Goal: Task Accomplishment & Management: Manage account settings

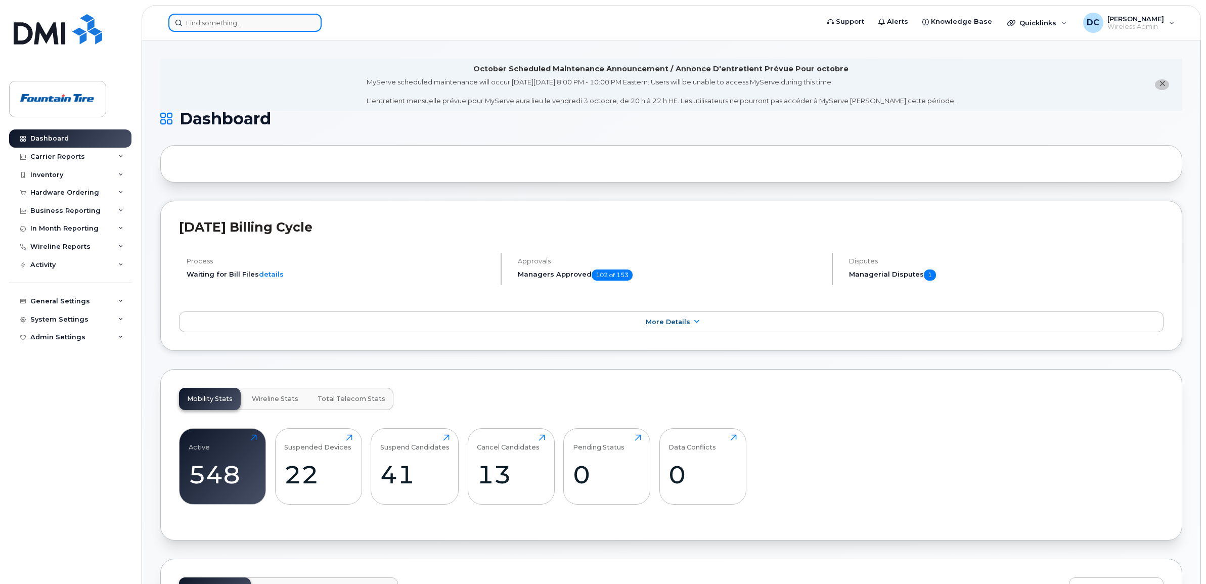
click at [264, 21] on input at bounding box center [244, 23] width 153 height 18
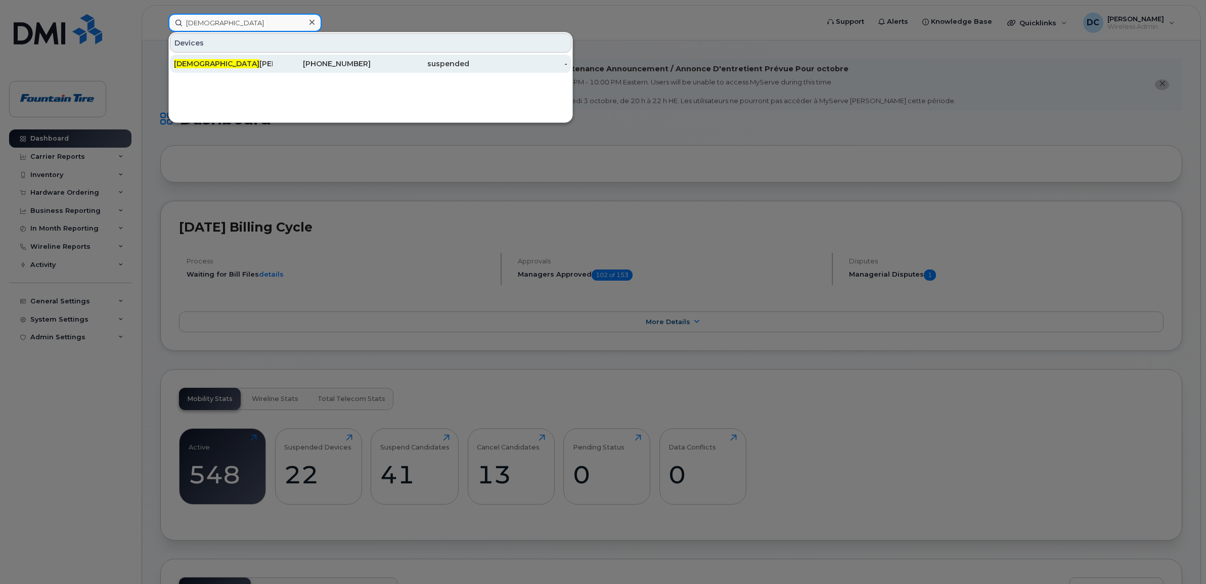
type input "gay"
click at [222, 61] on div "Gay atri Rana" at bounding box center [223, 64] width 99 height 10
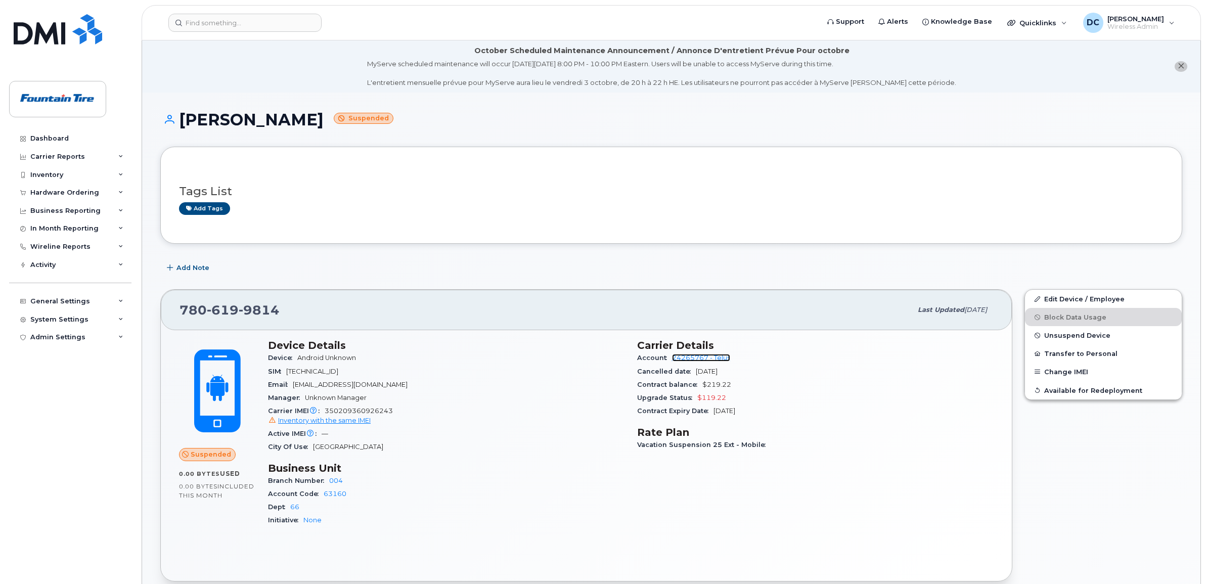
click at [685, 358] on link "24265767 - Telus" at bounding box center [701, 358] width 58 height 8
click at [221, 23] on input at bounding box center [244, 23] width 153 height 18
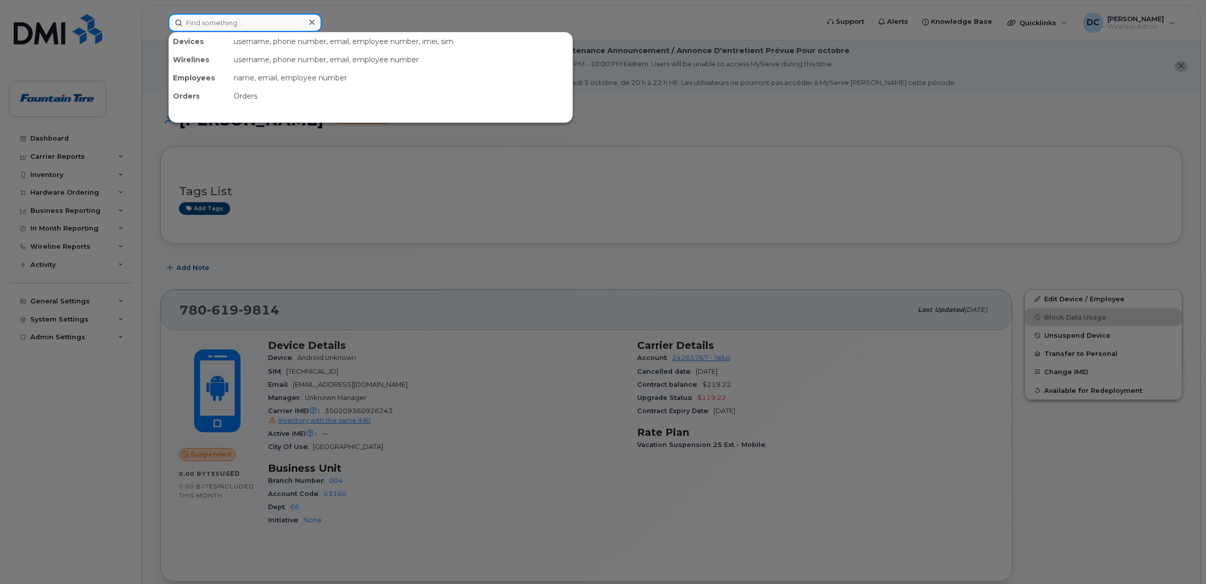
paste input "5879824043"
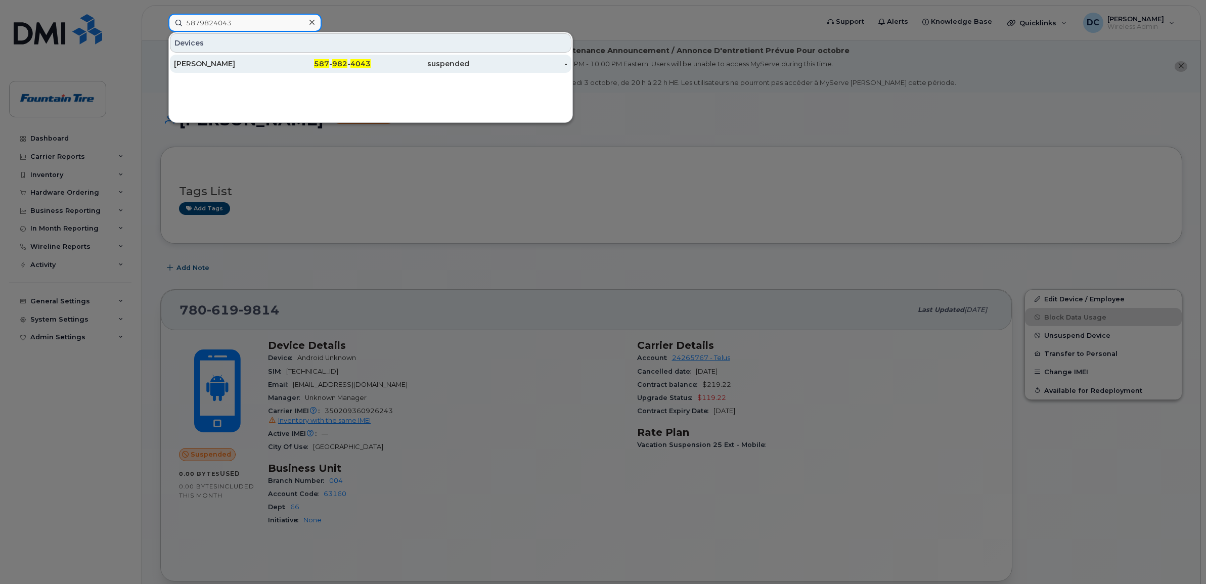
type input "5879824043"
click at [216, 65] on div "[PERSON_NAME]" at bounding box center [223, 64] width 99 height 10
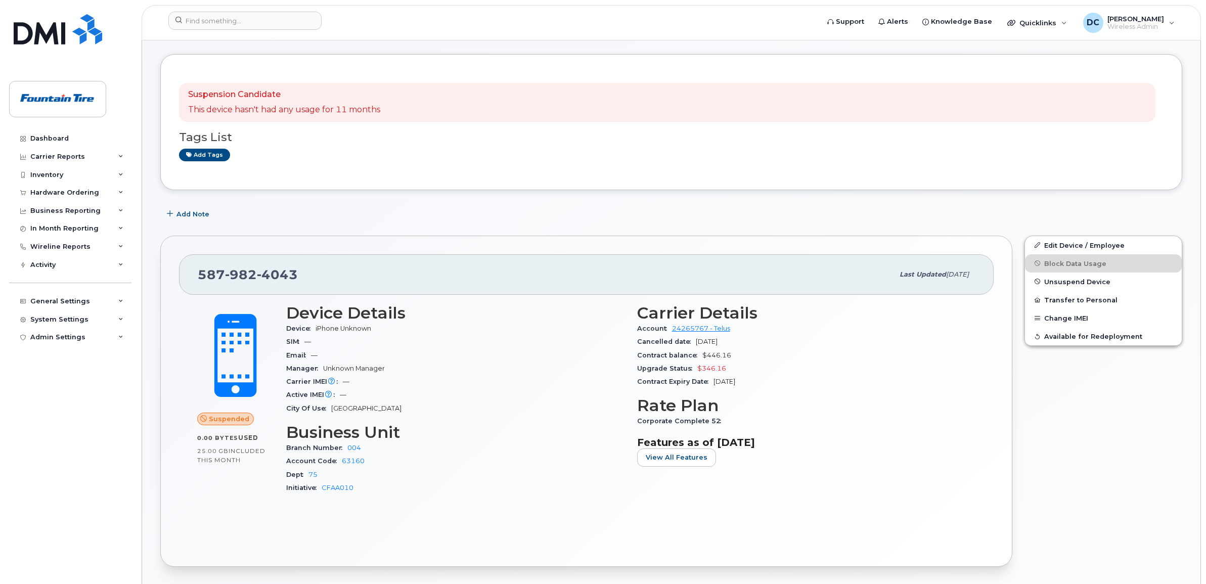
scroll to position [190, 0]
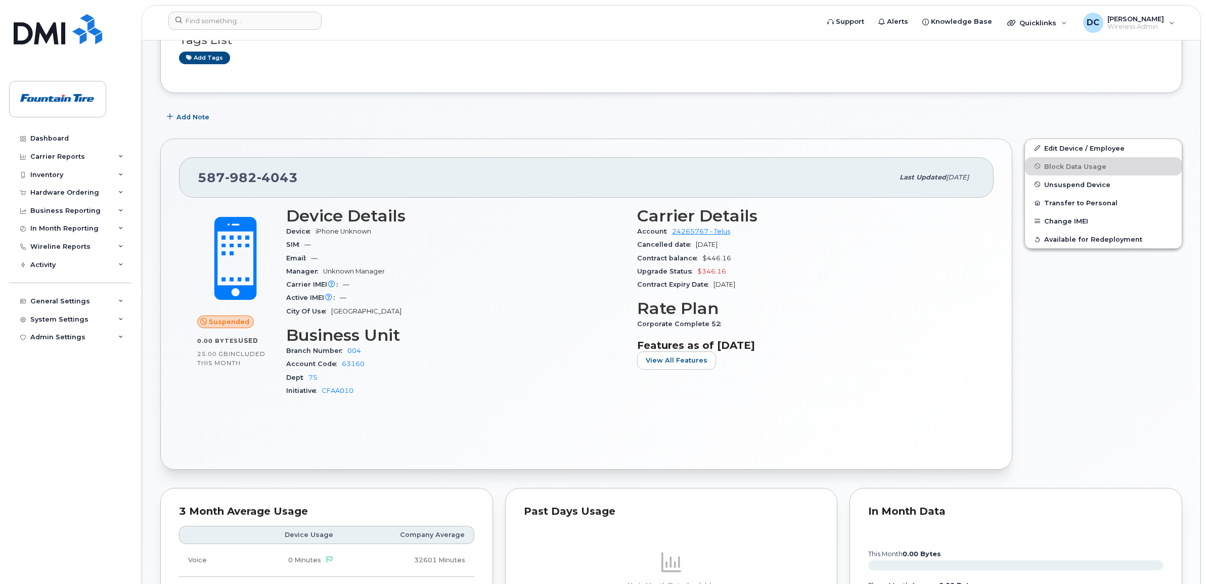
drag, startPoint x: 637, startPoint y: 244, endPoint x: 688, endPoint y: 243, distance: 51.1
click at [688, 243] on span "Cancelled date" at bounding box center [666, 245] width 59 height 8
copy span "Cancelled date"
drag, startPoint x: 637, startPoint y: 256, endPoint x: 694, endPoint y: 256, distance: 56.7
click at [694, 256] on span "Contract balance" at bounding box center [669, 258] width 65 height 8
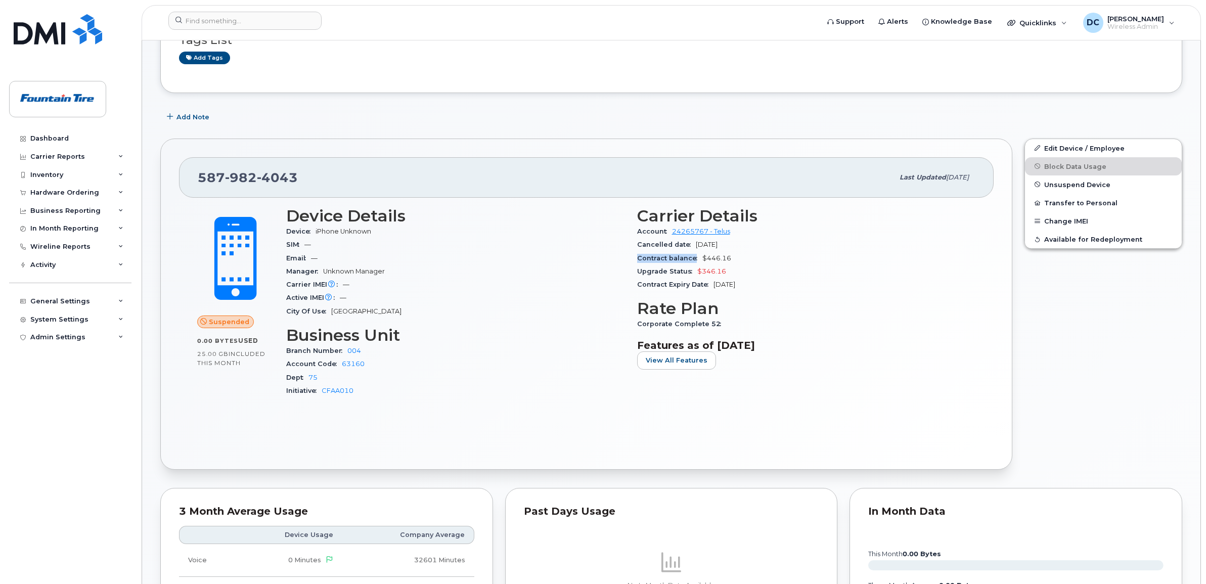
copy span "Contract balance"
drag, startPoint x: 744, startPoint y: 243, endPoint x: 697, endPoint y: 246, distance: 47.1
click at [697, 246] on div "Cancelled date Oct 28, 2025" at bounding box center [806, 244] width 339 height 13
copy span "Oct 28, 2025"
drag, startPoint x: 753, startPoint y: 274, endPoint x: 747, endPoint y: 274, distance: 5.6
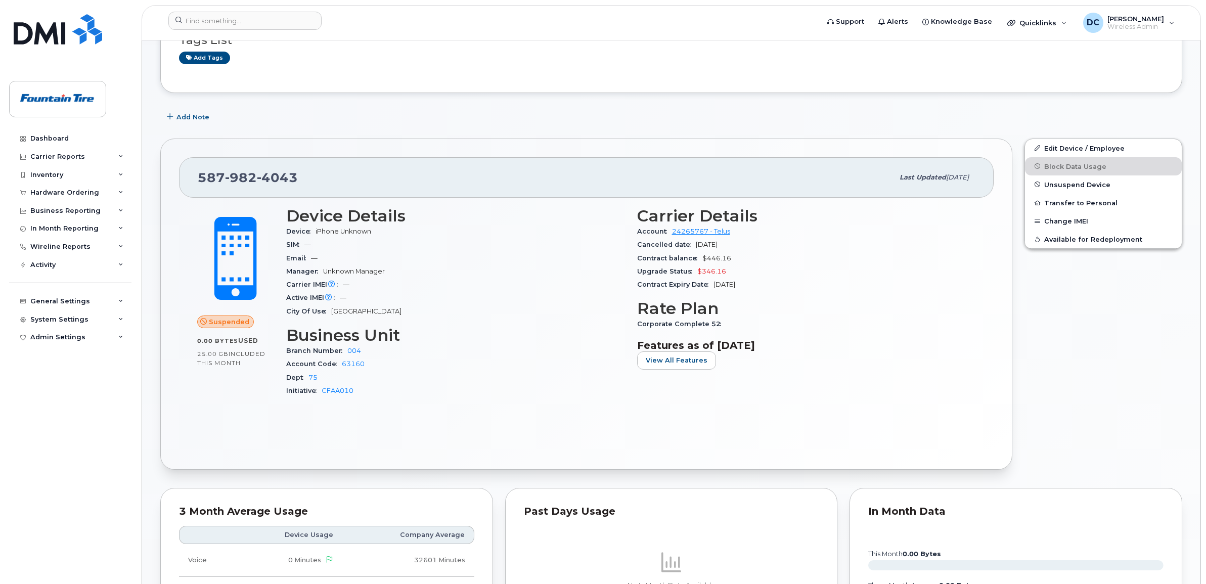
click at [753, 274] on div "Upgrade Status $346.16" at bounding box center [806, 271] width 339 height 13
drag, startPoint x: 731, startPoint y: 256, endPoint x: 703, endPoint y: 261, distance: 28.7
click at [703, 261] on div "Contract balance $446.16" at bounding box center [806, 258] width 339 height 13
copy span "$446.16"
click at [244, 16] on input at bounding box center [244, 21] width 153 height 18
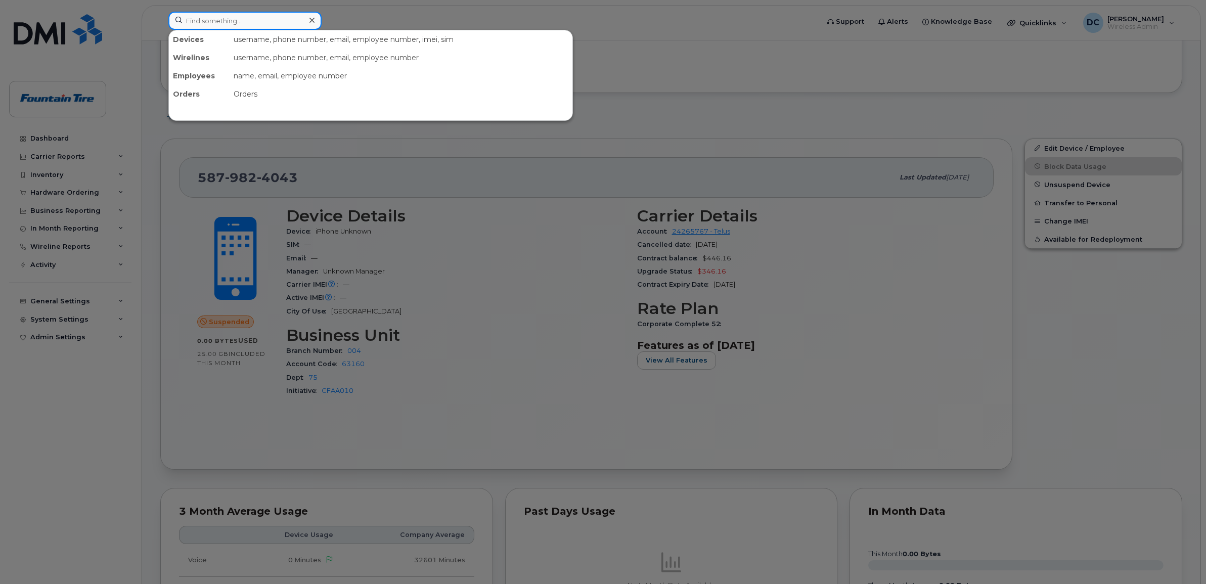
paste input "4038045395"
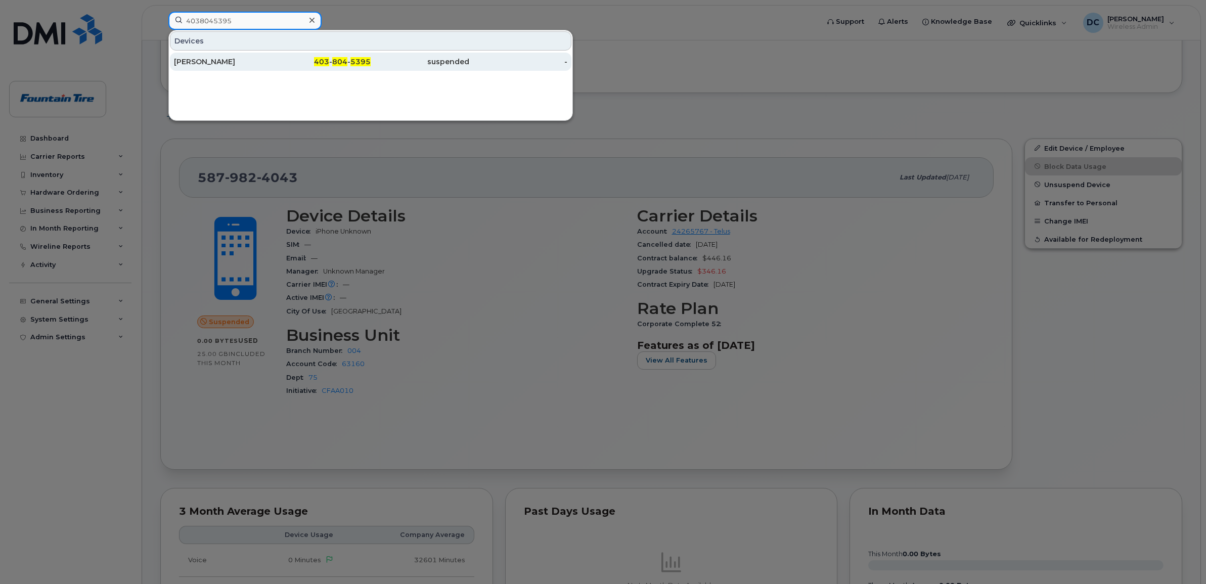
type input "4038045395"
click at [231, 61] on div "[PERSON_NAME]" at bounding box center [223, 62] width 99 height 10
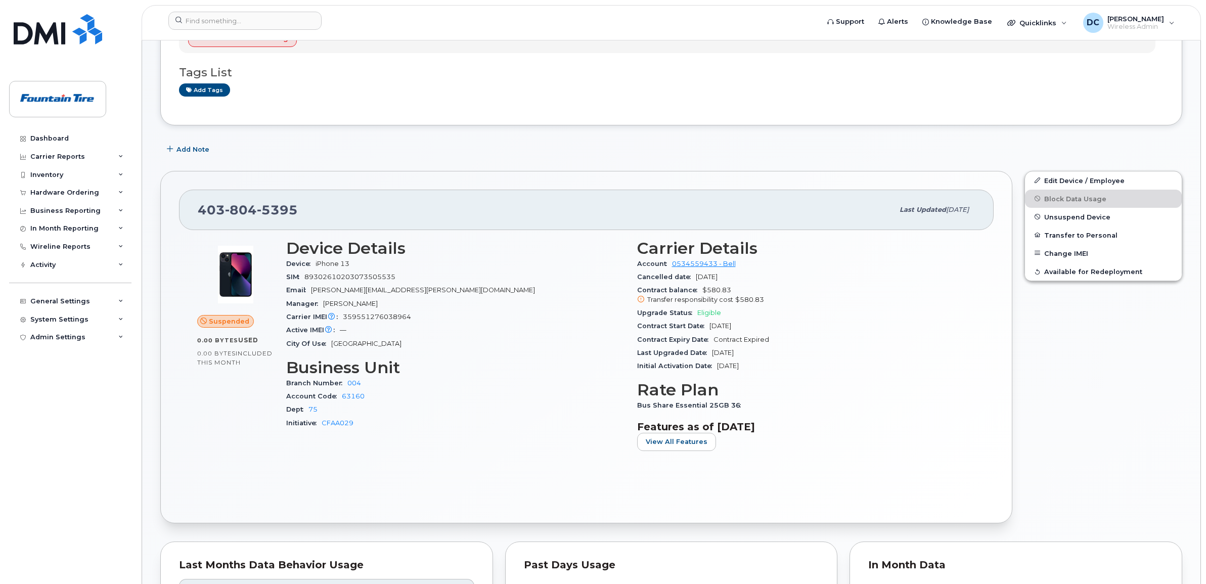
scroll to position [253, 0]
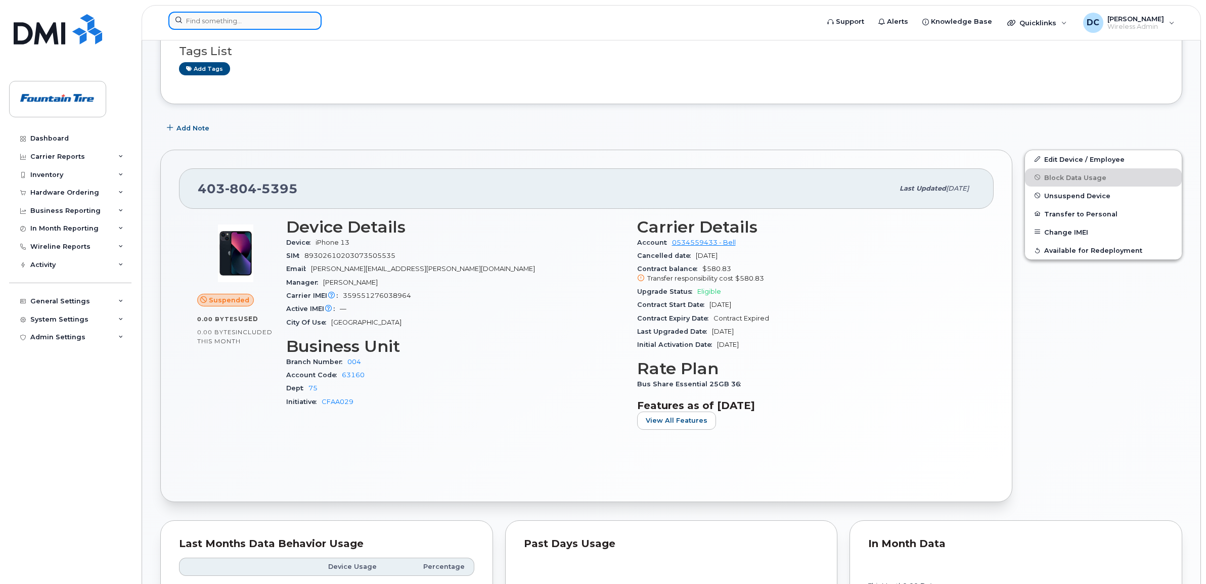
click at [224, 18] on input at bounding box center [244, 21] width 153 height 18
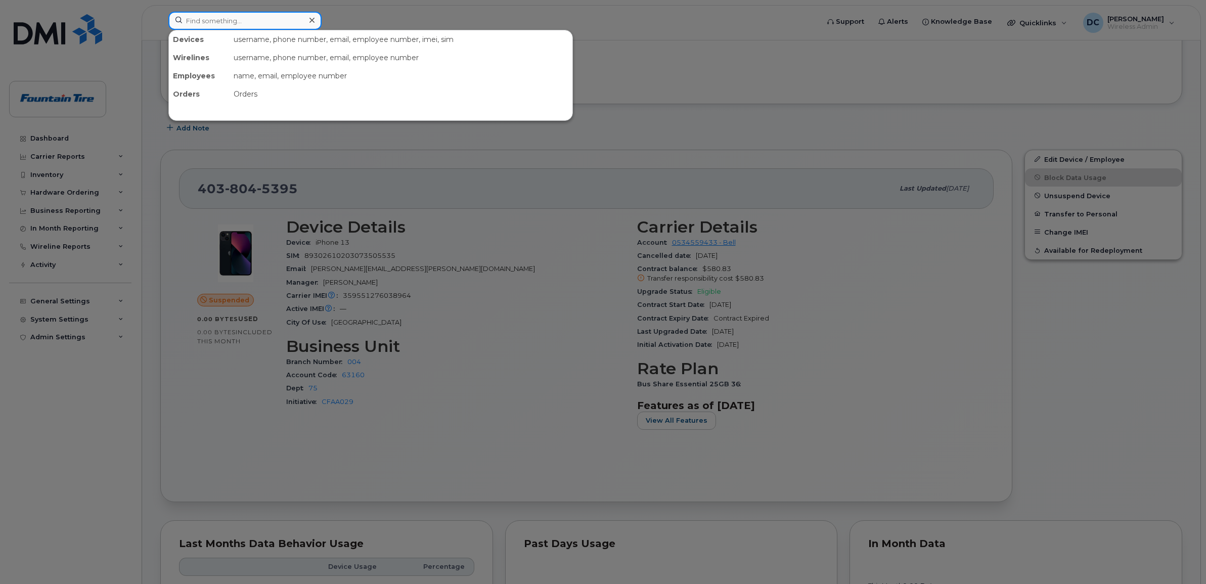
paste input "5872246218"
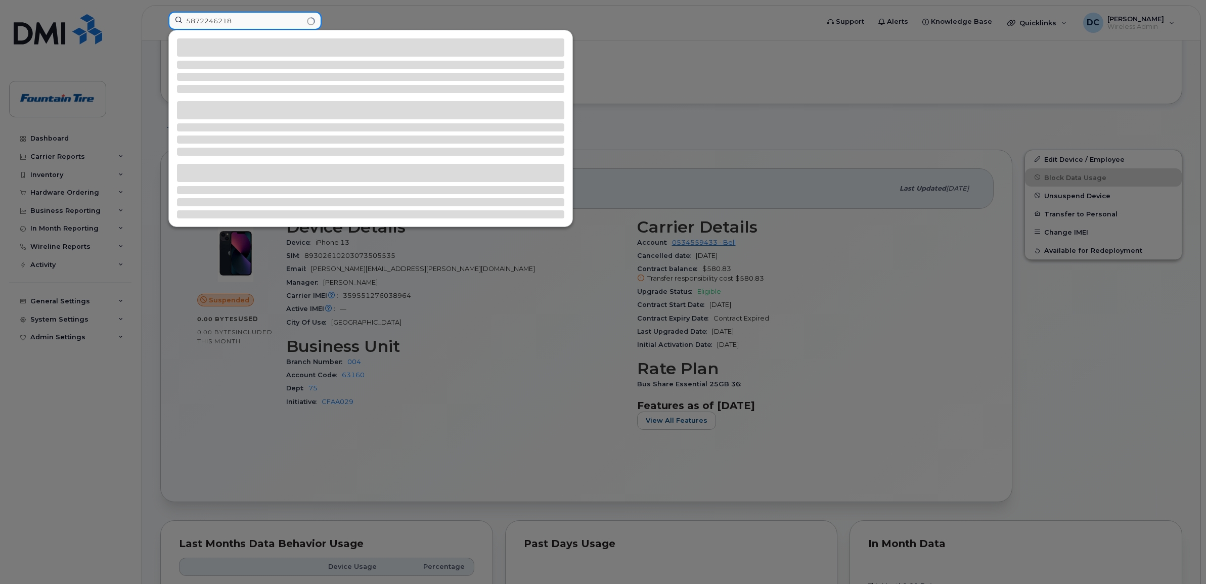
type input "5872246218"
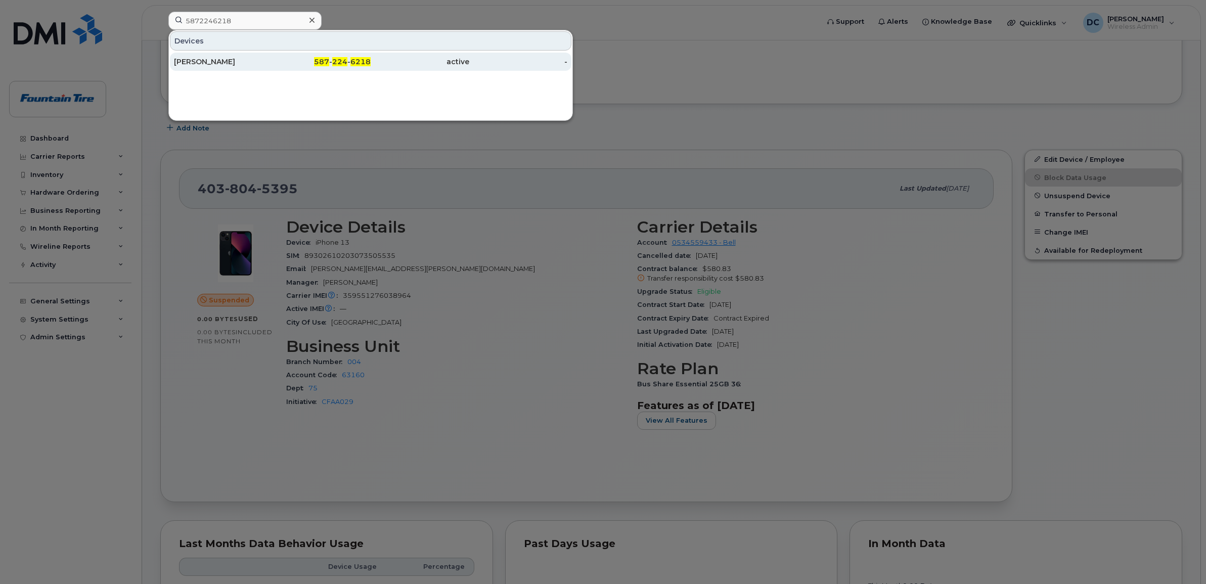
click at [199, 62] on div "Matt Groeneveld" at bounding box center [223, 62] width 99 height 10
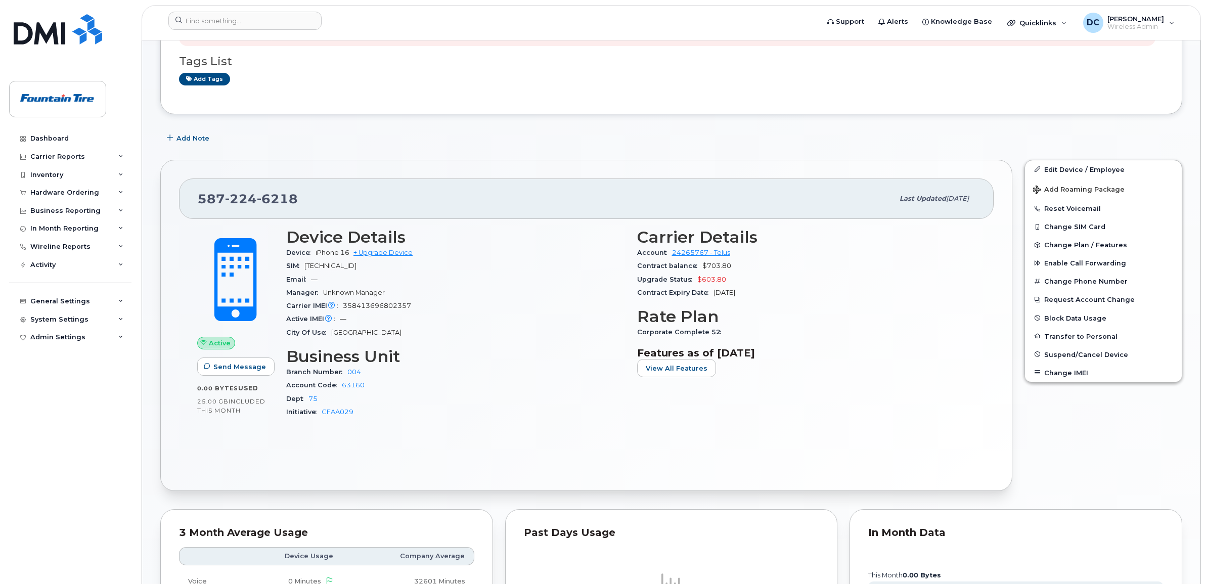
scroll to position [190, 0]
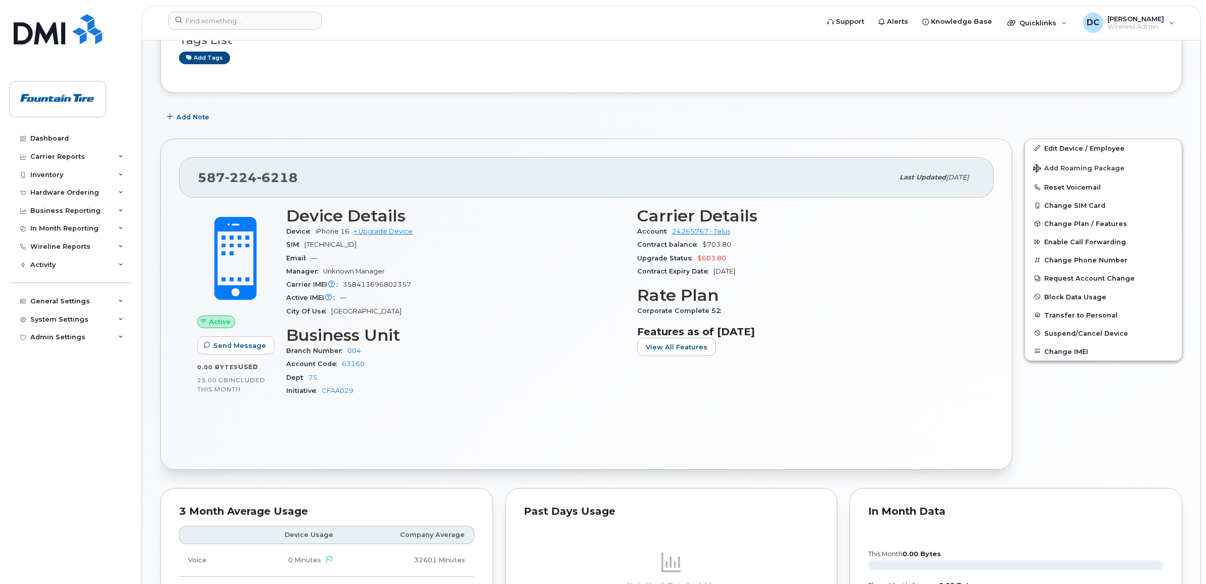
drag, startPoint x: 762, startPoint y: 272, endPoint x: 712, endPoint y: 274, distance: 50.1
click at [712, 274] on div "Contract Expiry Date Dec 05, 2027" at bounding box center [806, 271] width 339 height 13
copy span "Dec 05, 2027"
drag, startPoint x: 706, startPoint y: 271, endPoint x: 633, endPoint y: 278, distance: 73.2
click at [633, 278] on div "Carrier Details Account 24265767 - Telus Contract balance $703.80 Upgrade Statu…" at bounding box center [806, 306] width 351 height 211
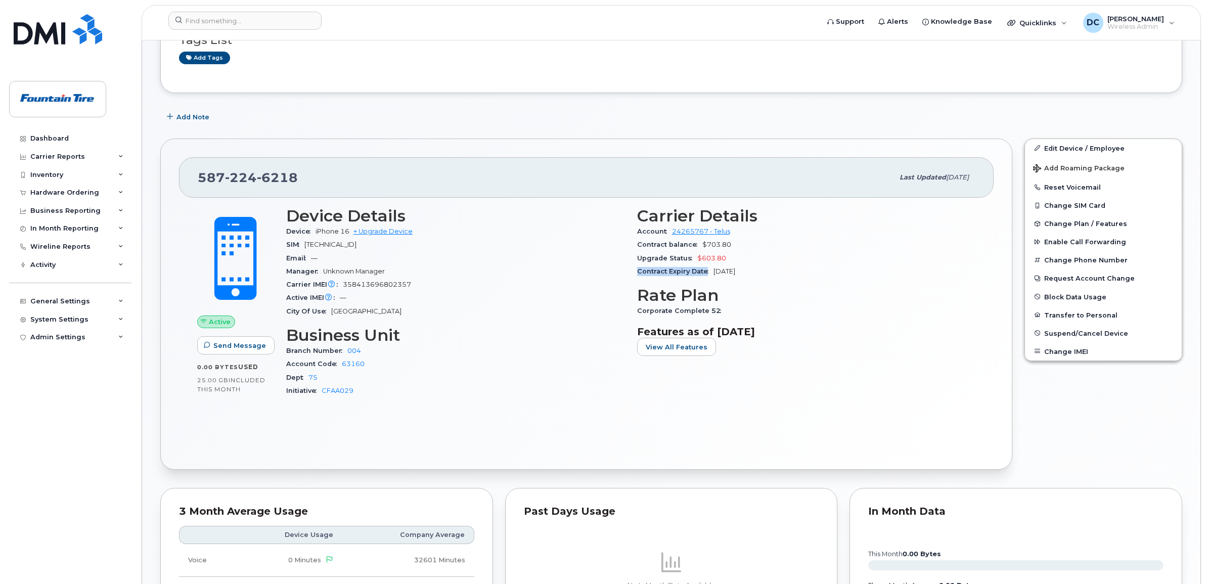
copy span "Contract Expiry Date"
drag, startPoint x: 732, startPoint y: 242, endPoint x: 703, endPoint y: 248, distance: 30.0
click at [703, 248] on div "Contract balance $703.80" at bounding box center [806, 244] width 339 height 13
copy span "$703.80"
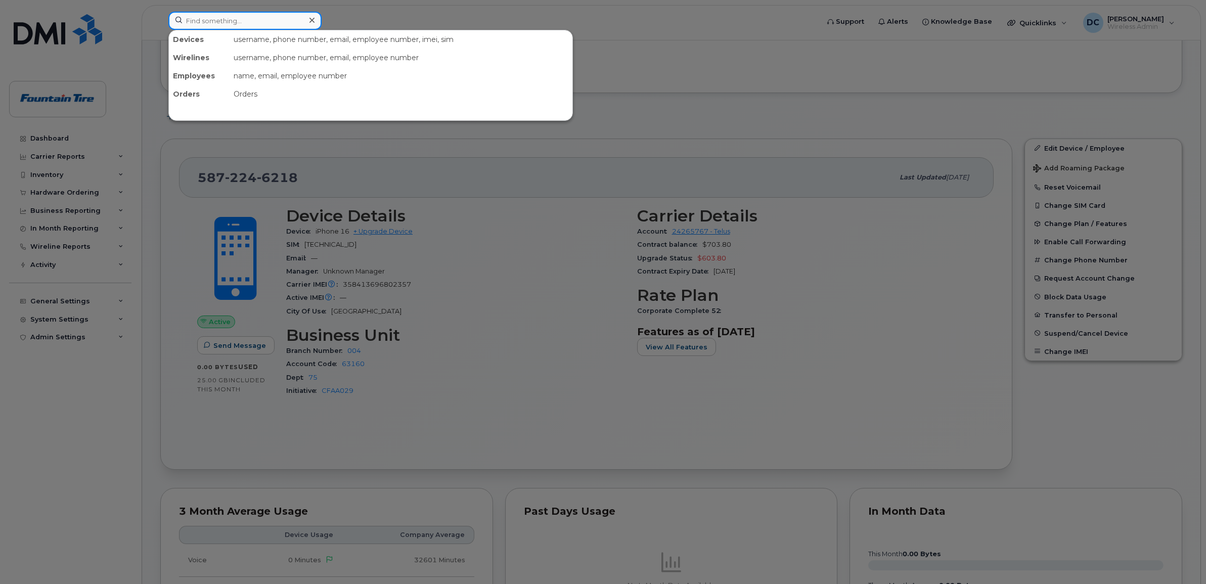
click at [212, 22] on input at bounding box center [244, 21] width 153 height 18
paste input "6042193210"
type input "6042193210"
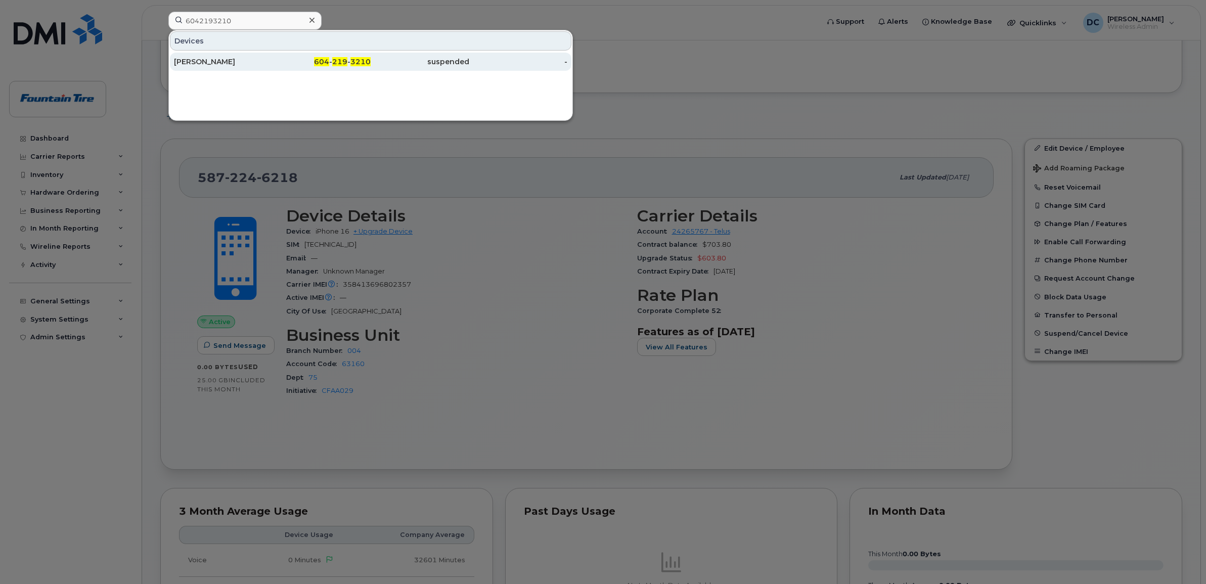
click at [183, 60] on div "Sam Wilson" at bounding box center [223, 62] width 99 height 10
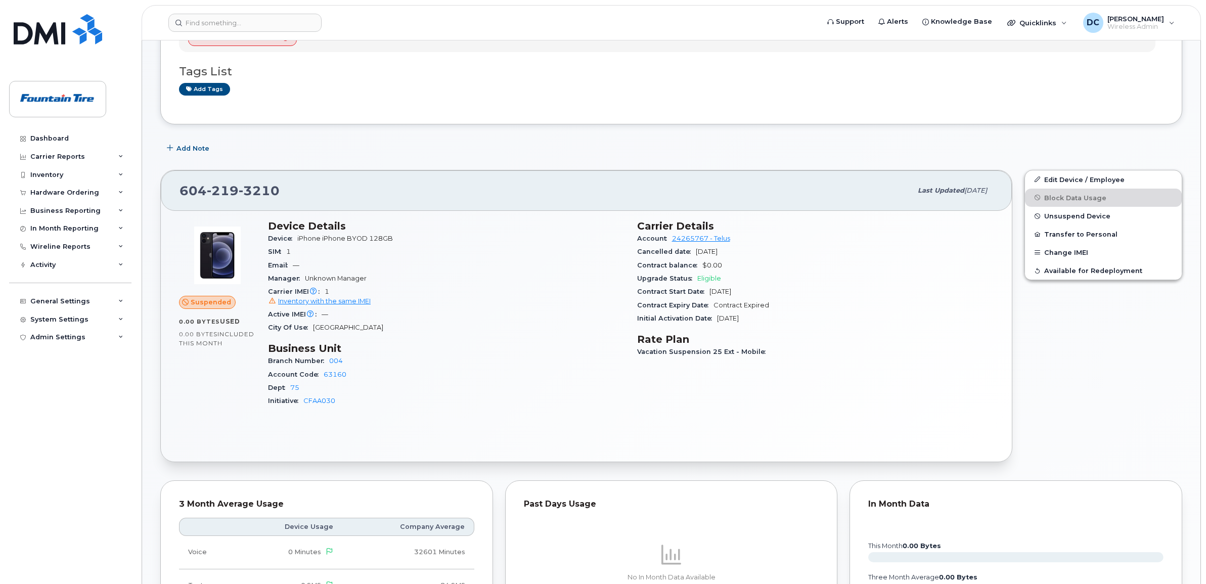
scroll to position [190, 0]
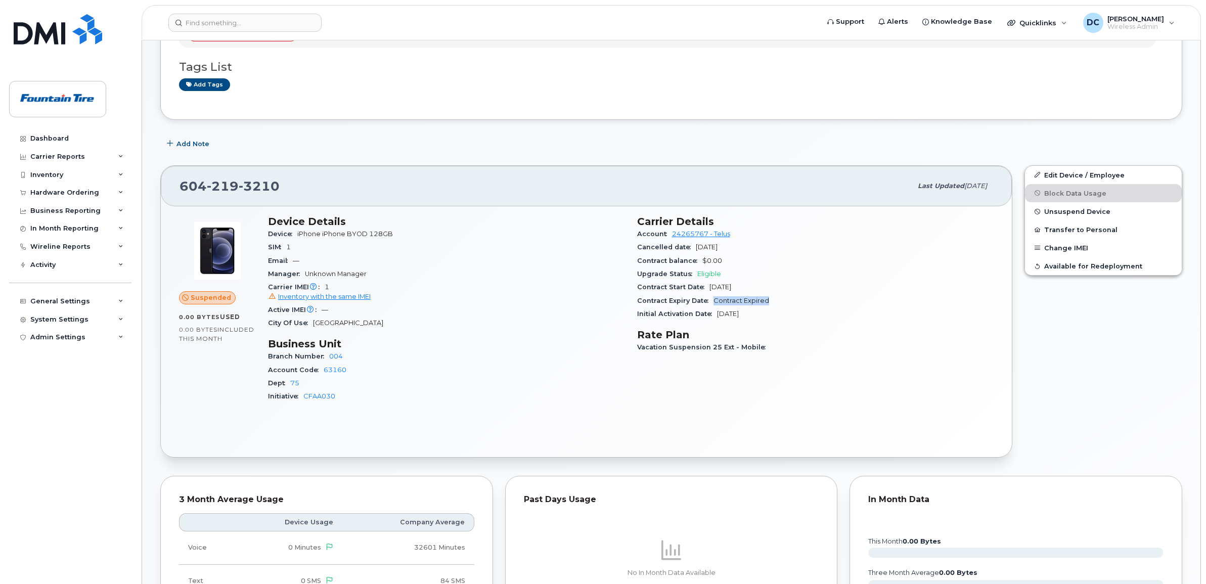
drag, startPoint x: 766, startPoint y: 297, endPoint x: 715, endPoint y: 302, distance: 51.8
click at [715, 302] on span "Contract Expired" at bounding box center [742, 301] width 56 height 8
copy span "Contract Expired"
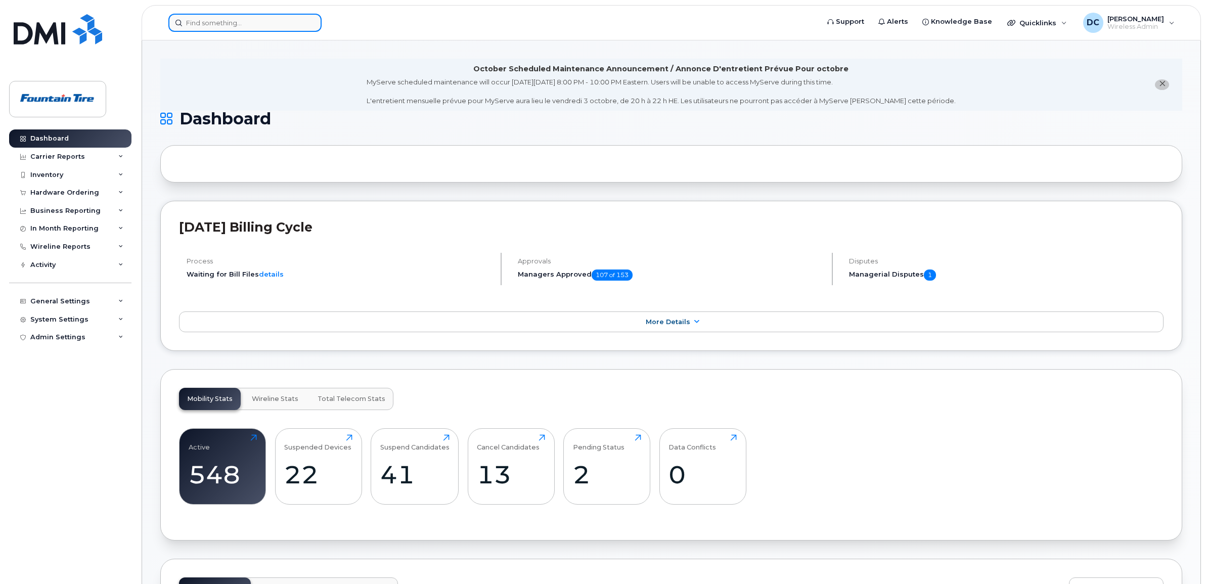
click at [226, 29] on input at bounding box center [244, 23] width 153 height 18
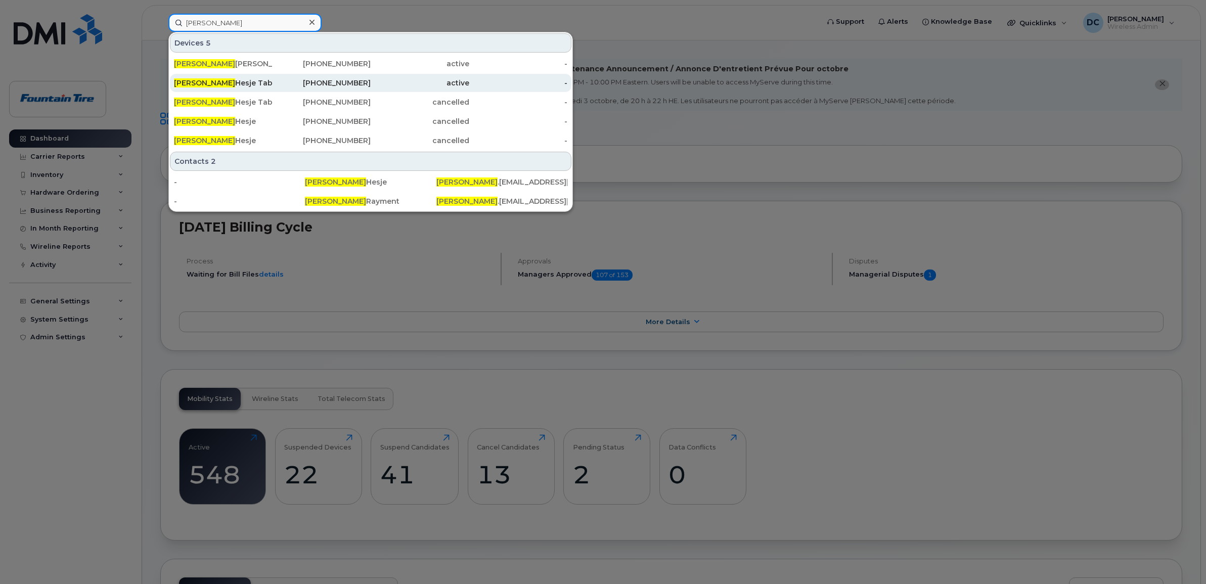
type input "brent"
click at [218, 81] on div "Brent Hesje Tablet" at bounding box center [223, 83] width 99 height 10
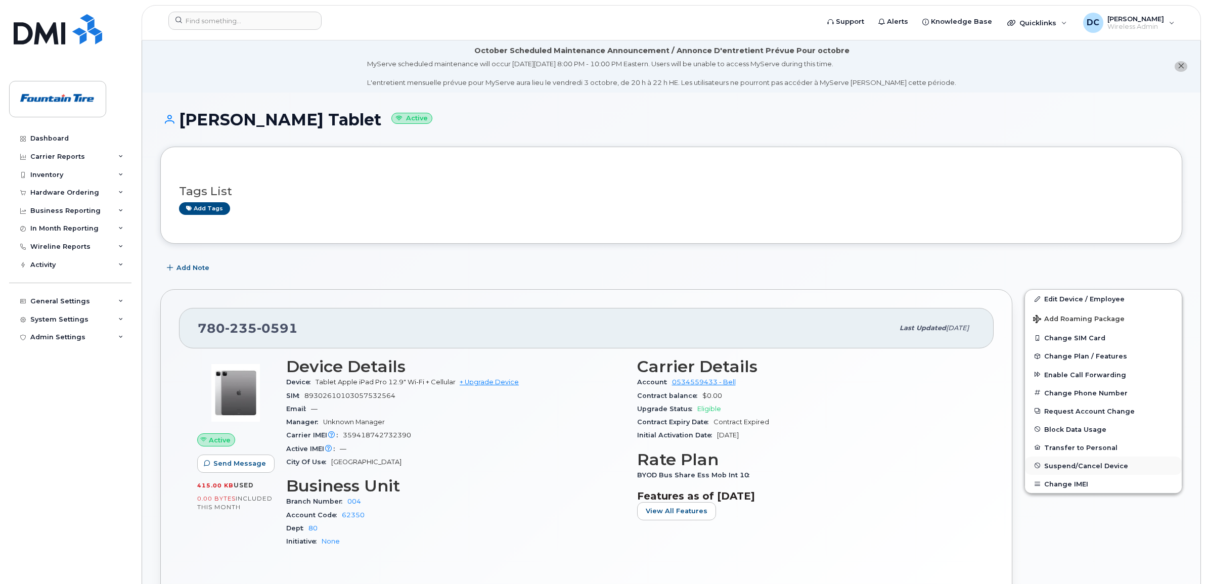
click at [1068, 467] on span "Suspend/Cancel Device" at bounding box center [1087, 466] width 84 height 8
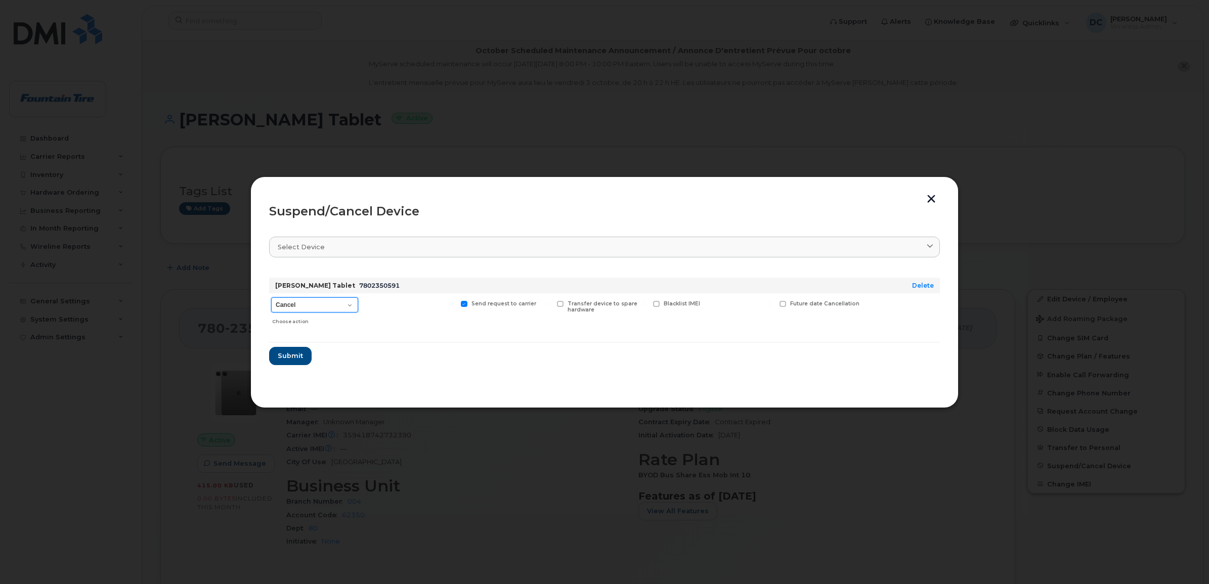
click at [352, 304] on select "Cancel Suspend - Extend Suspension Suspend - Reduced Rate Suspend - Full Rate S…" at bounding box center [314, 304] width 87 height 15
click at [294, 357] on span "Submit" at bounding box center [289, 356] width 25 height 10
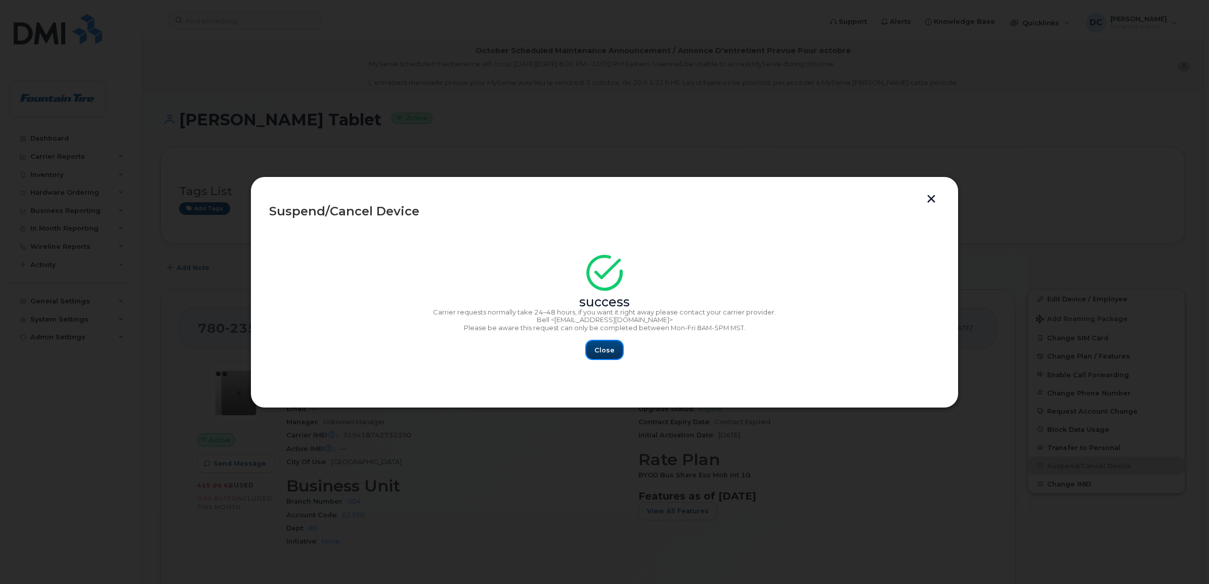
click at [603, 350] on span "Close" at bounding box center [604, 350] width 20 height 10
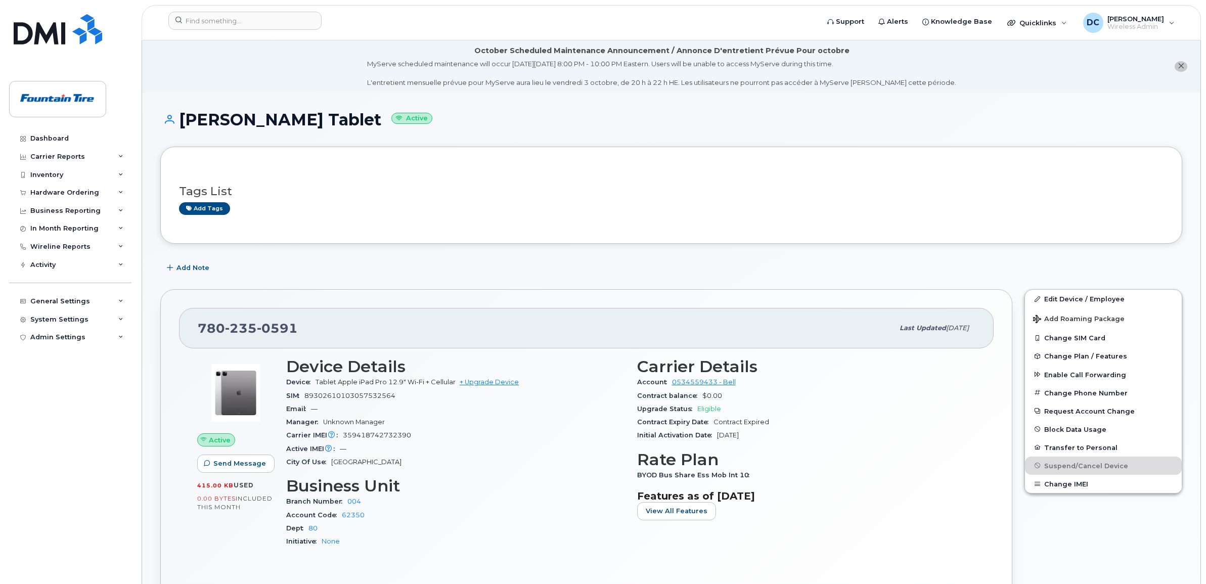
click at [538, 269] on div "Add Note" at bounding box center [671, 268] width 1022 height 18
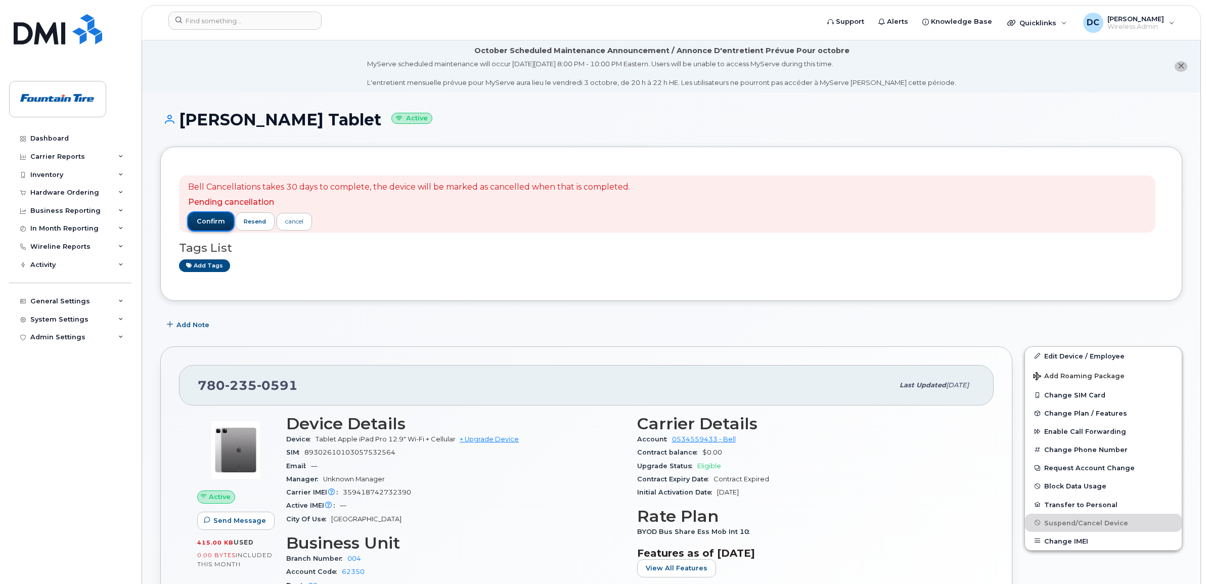
click at [210, 218] on span "confirm" at bounding box center [211, 221] width 28 height 9
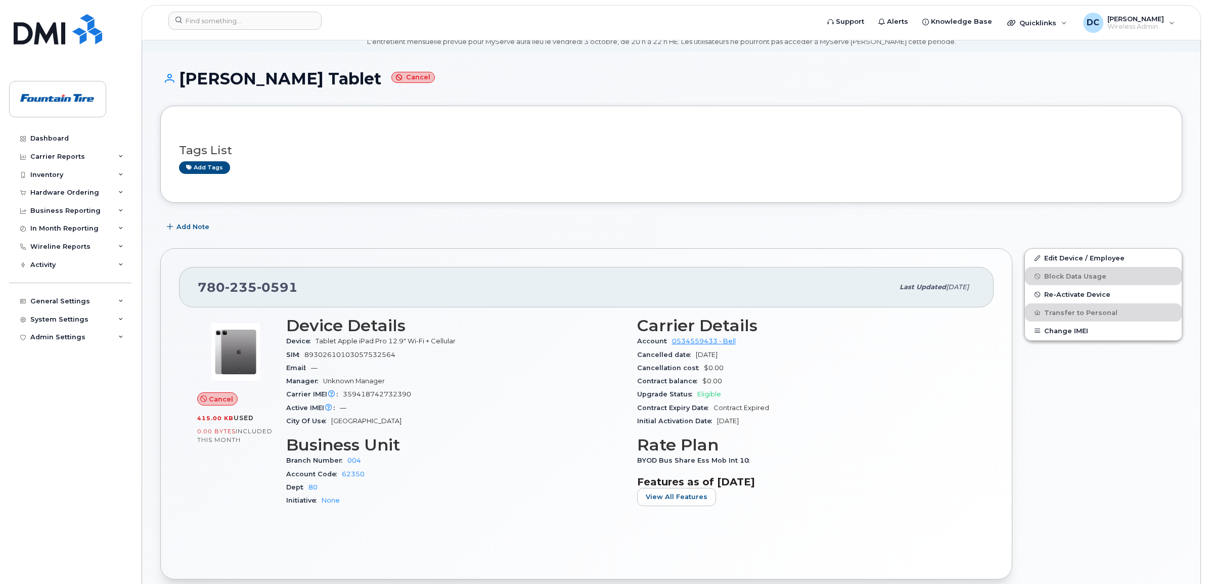
scroll to position [126, 0]
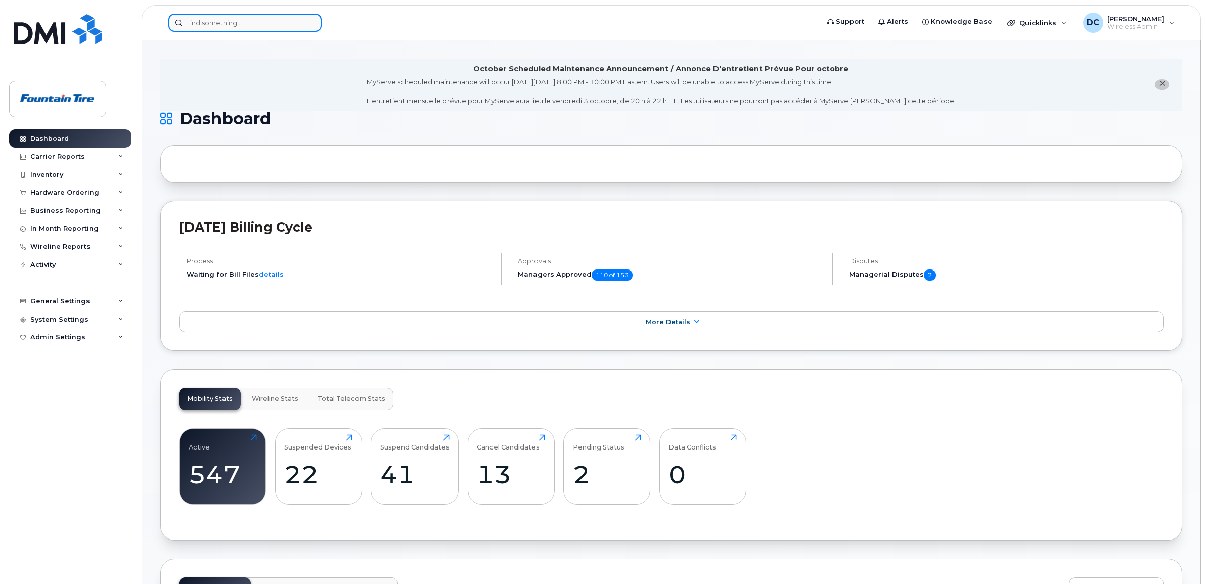
click at [215, 22] on input at bounding box center [244, 23] width 153 height 18
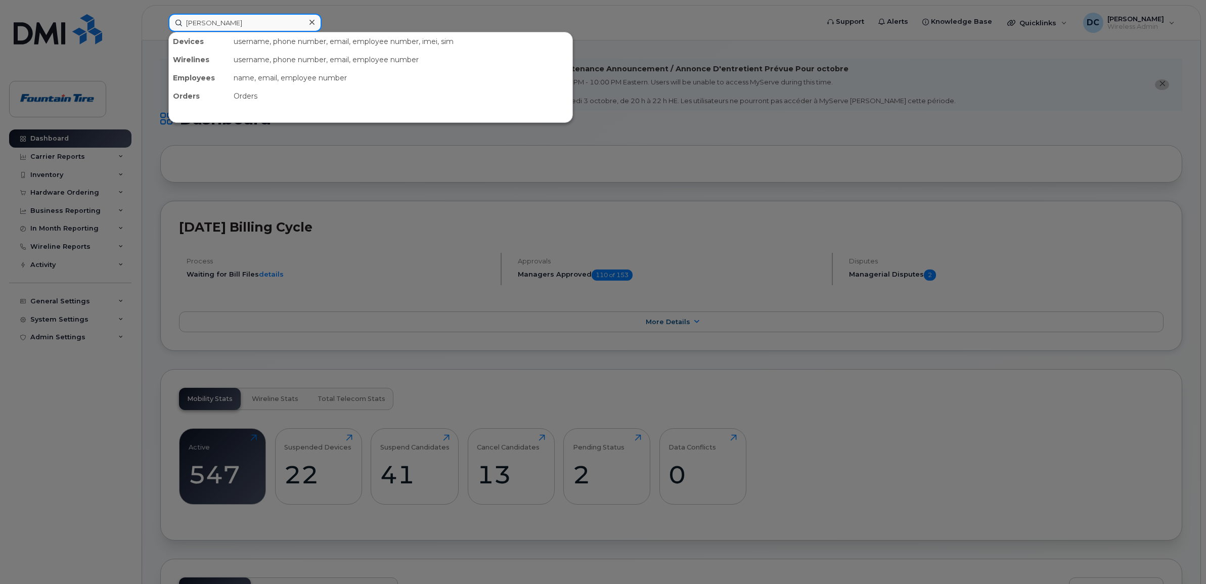
type input "[PERSON_NAME]"
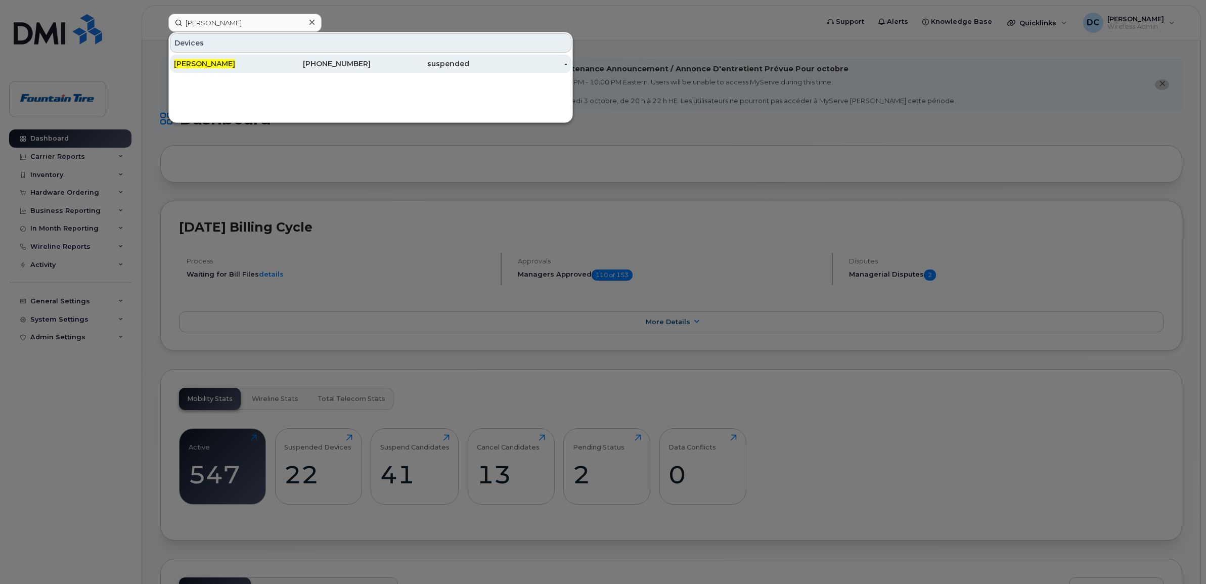
click at [214, 61] on span "[PERSON_NAME]" at bounding box center [204, 63] width 61 height 9
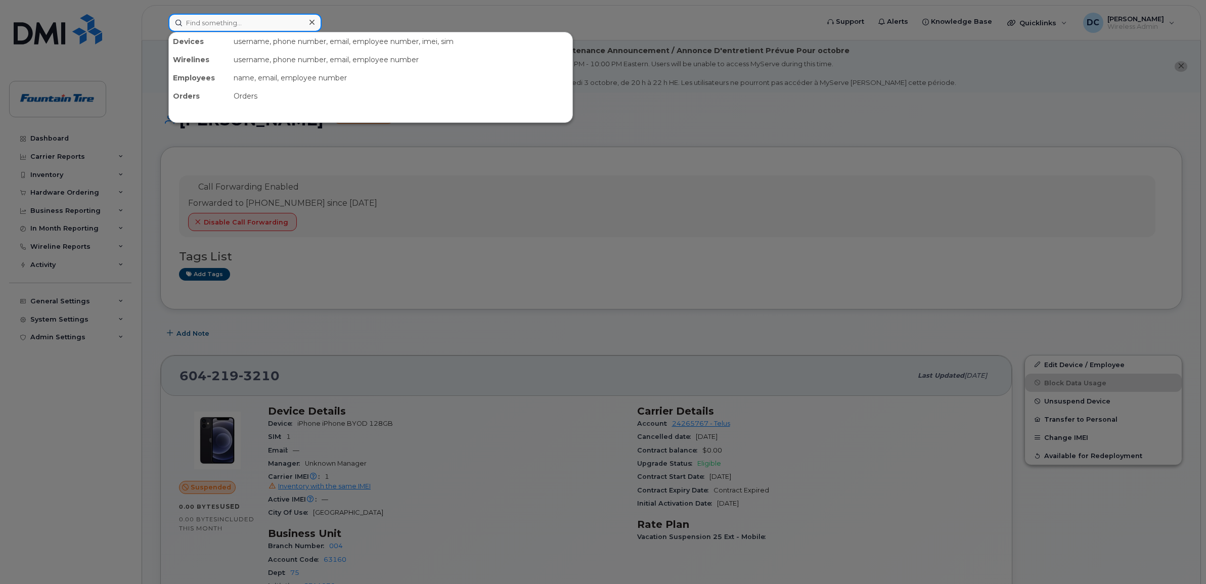
click at [279, 24] on input at bounding box center [244, 23] width 153 height 18
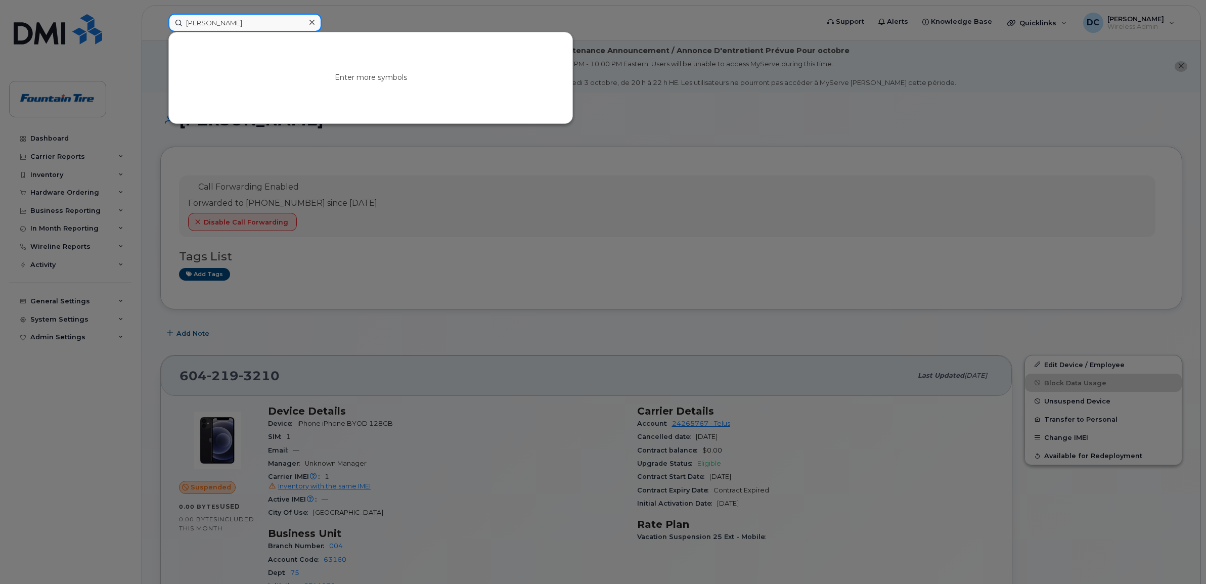
type input "[PERSON_NAME]"
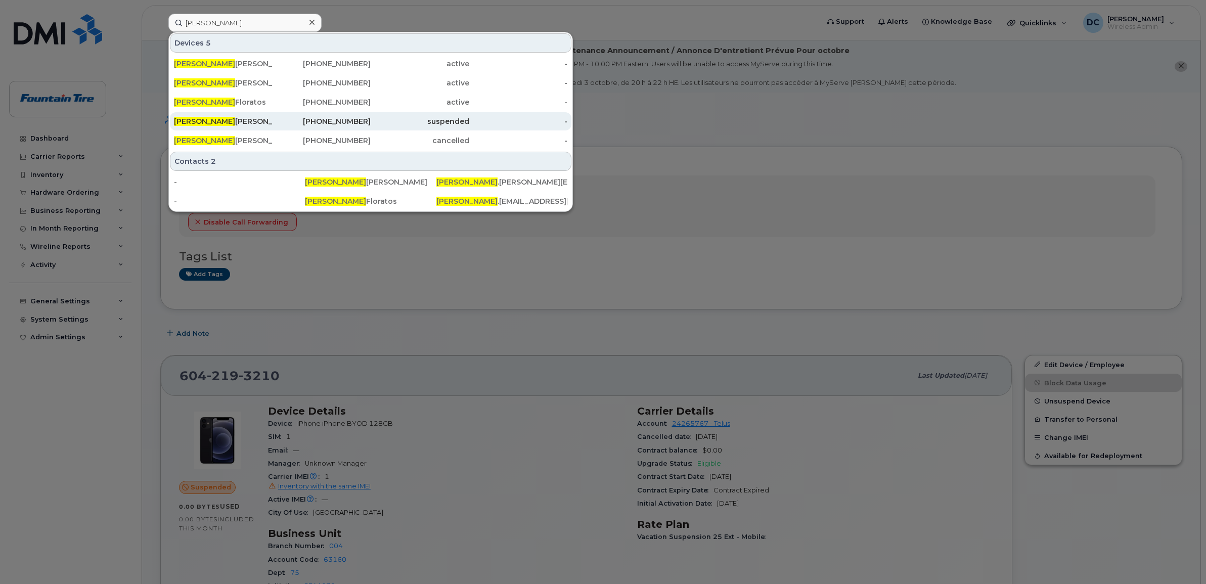
click at [223, 119] on div "[PERSON_NAME]" at bounding box center [223, 121] width 99 height 10
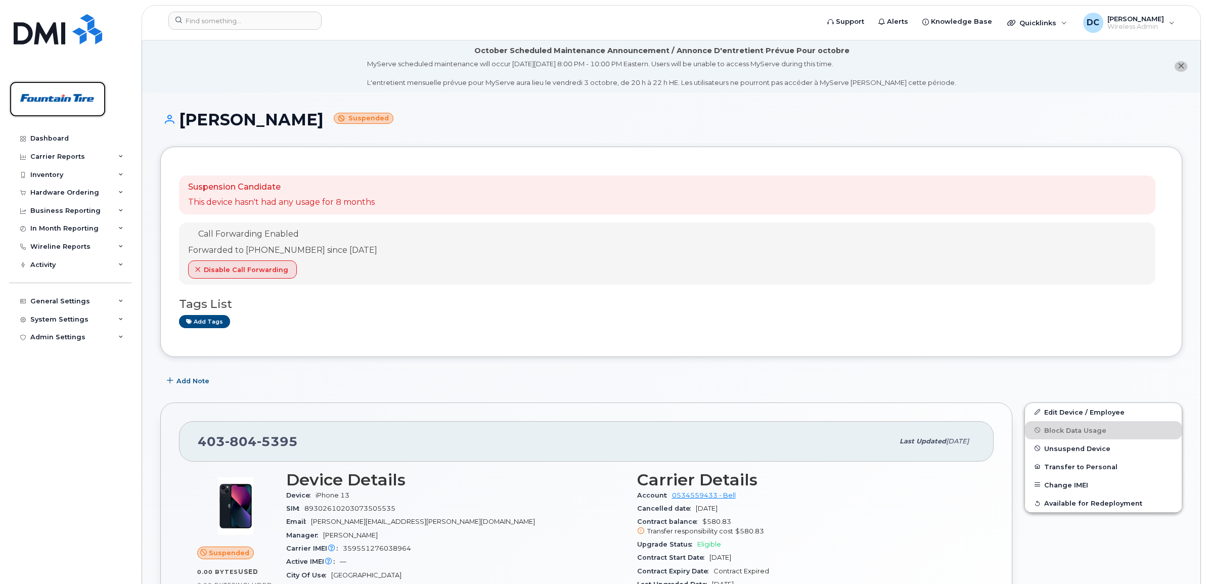
click at [61, 101] on img at bounding box center [58, 98] width 78 height 29
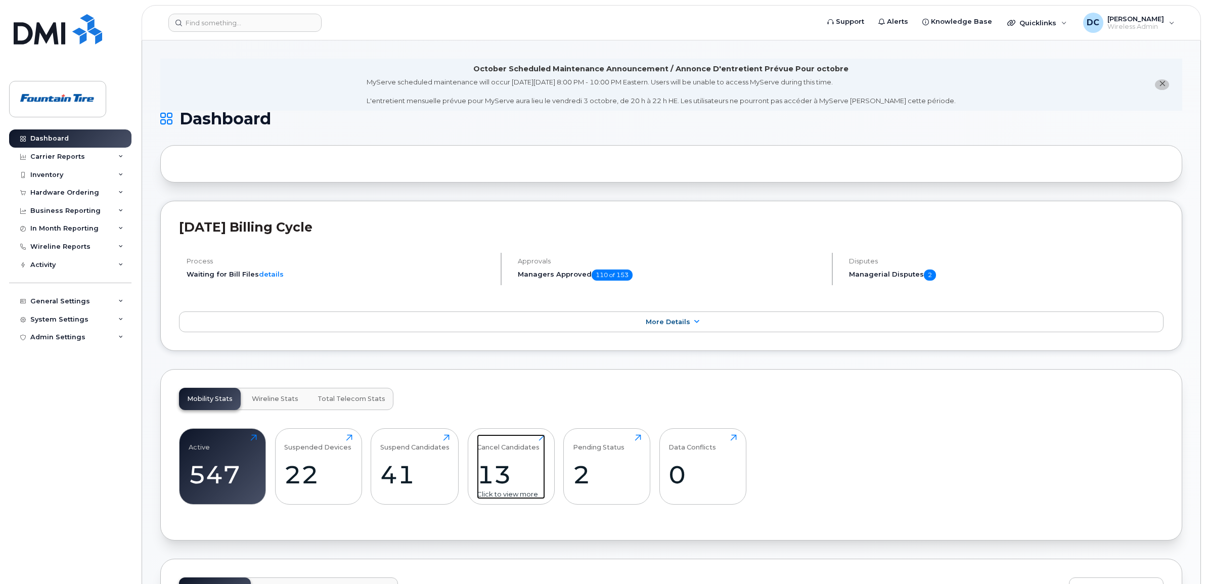
click at [499, 450] on div "Cancel Candidates" at bounding box center [508, 443] width 63 height 17
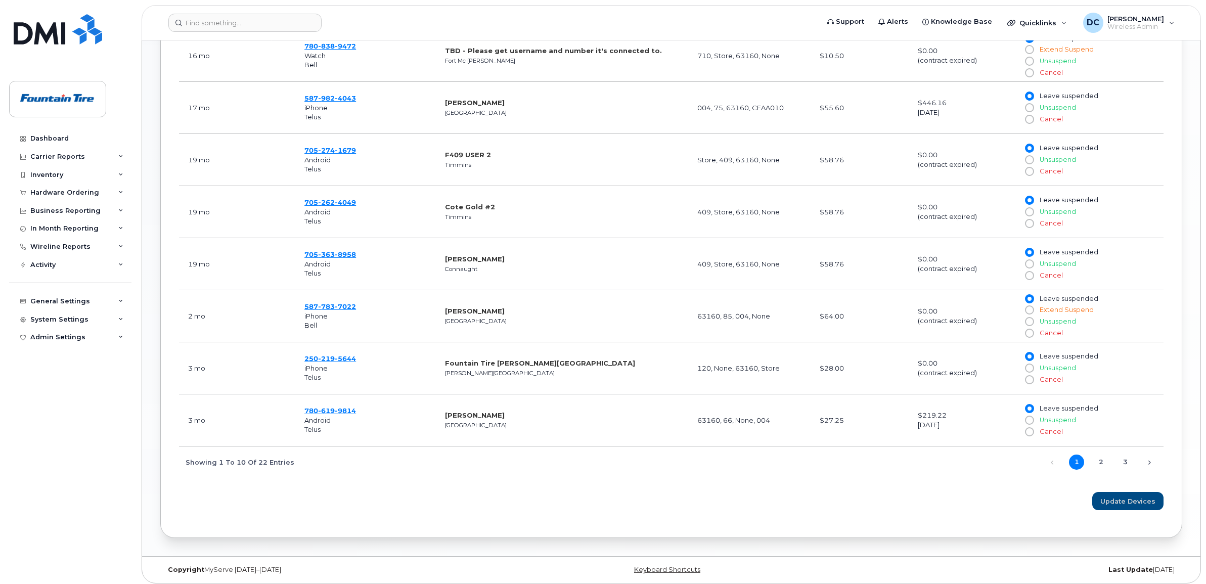
scroll to position [596, 0]
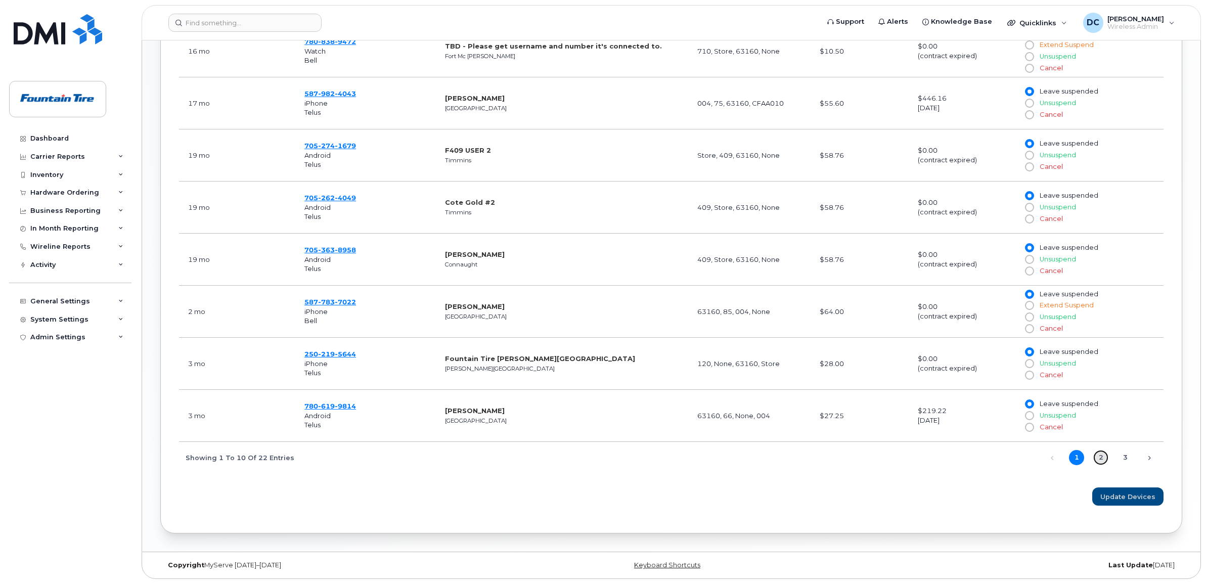
click at [1104, 458] on link "2" at bounding box center [1101, 457] width 15 height 15
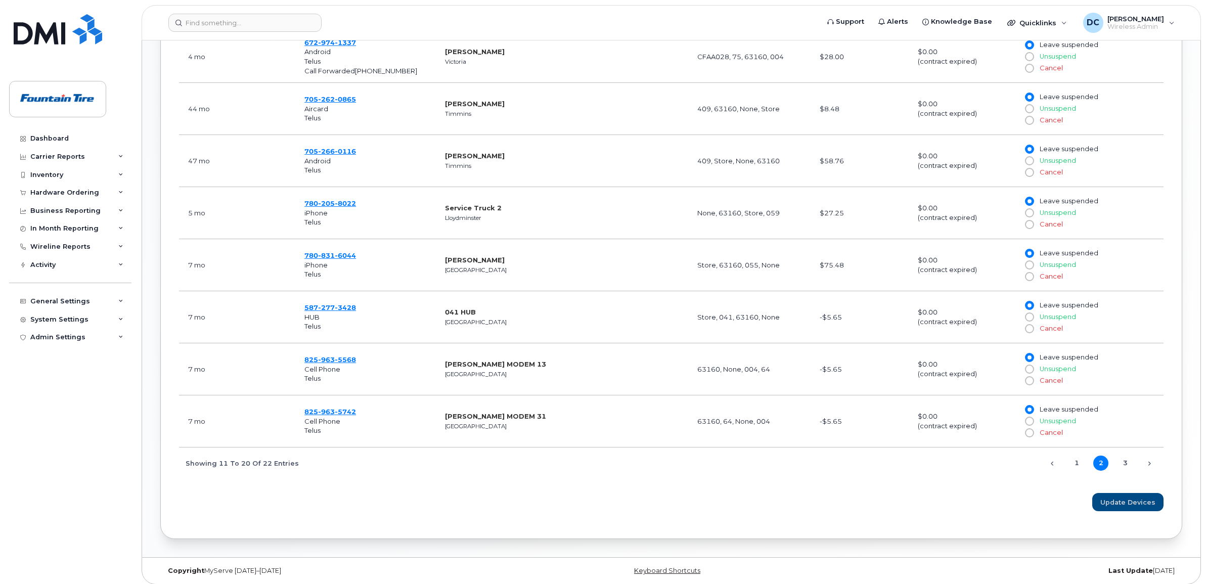
scroll to position [592, 0]
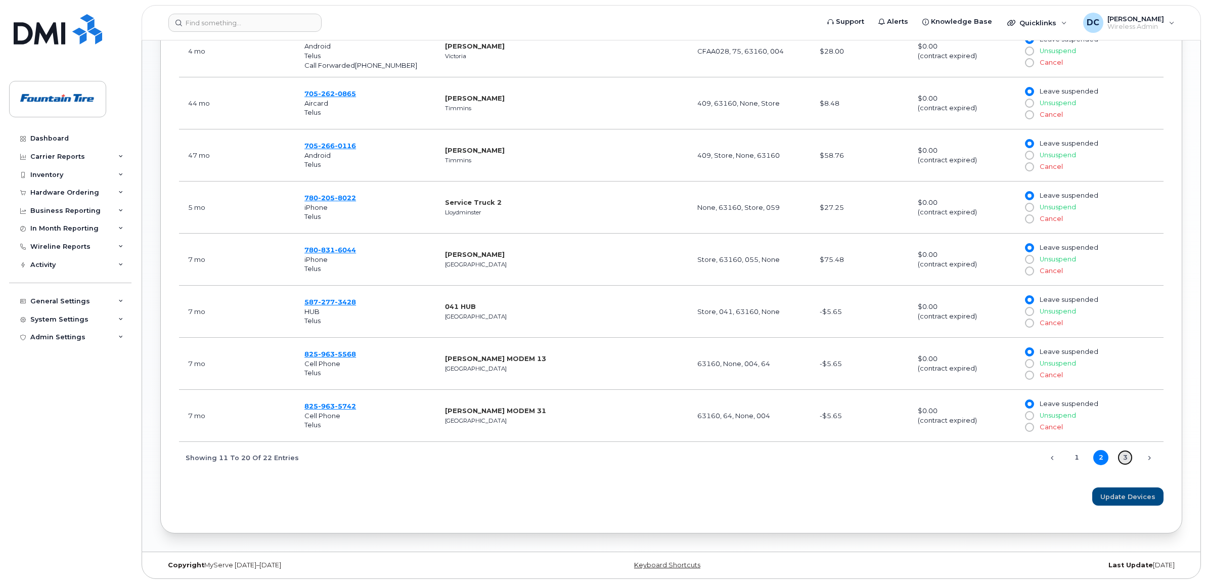
click at [1124, 459] on link "3" at bounding box center [1125, 457] width 15 height 15
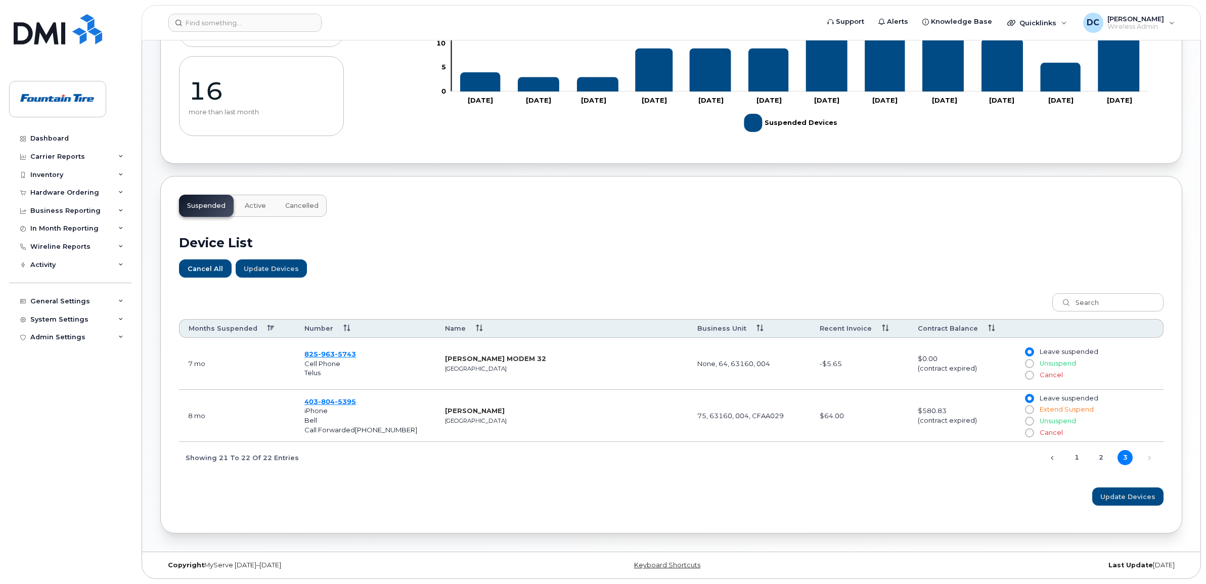
click at [1029, 431] on input "Cancel" at bounding box center [1029, 433] width 8 height 8
radio input "true"
click at [1113, 493] on span "Update Devices" at bounding box center [1128, 497] width 55 height 10
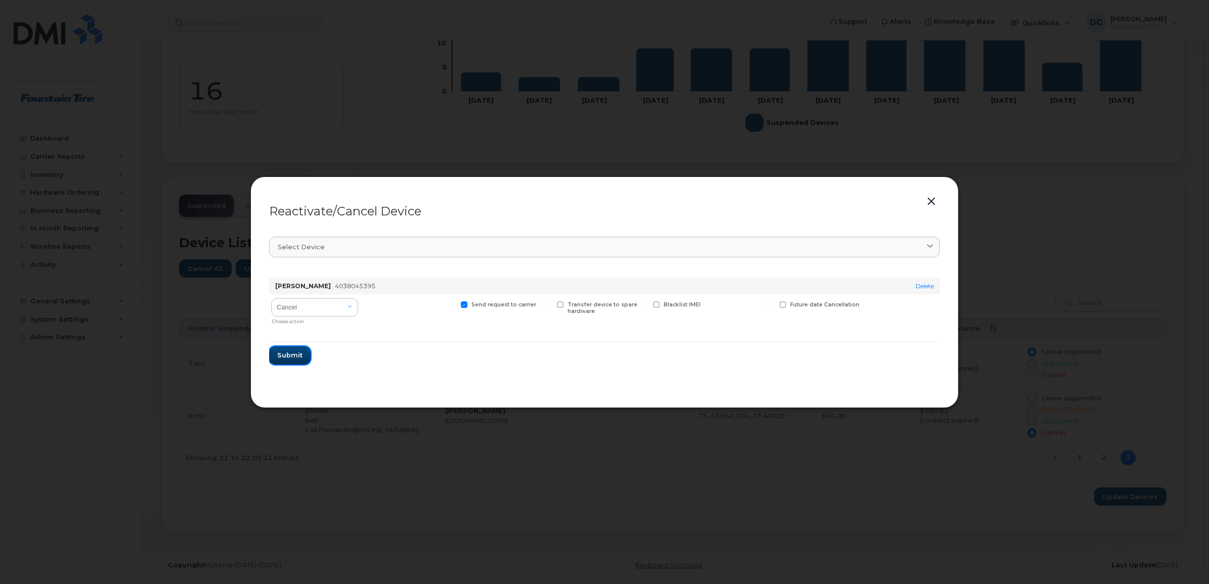
click at [287, 346] on button "Submit" at bounding box center [289, 355] width 41 height 18
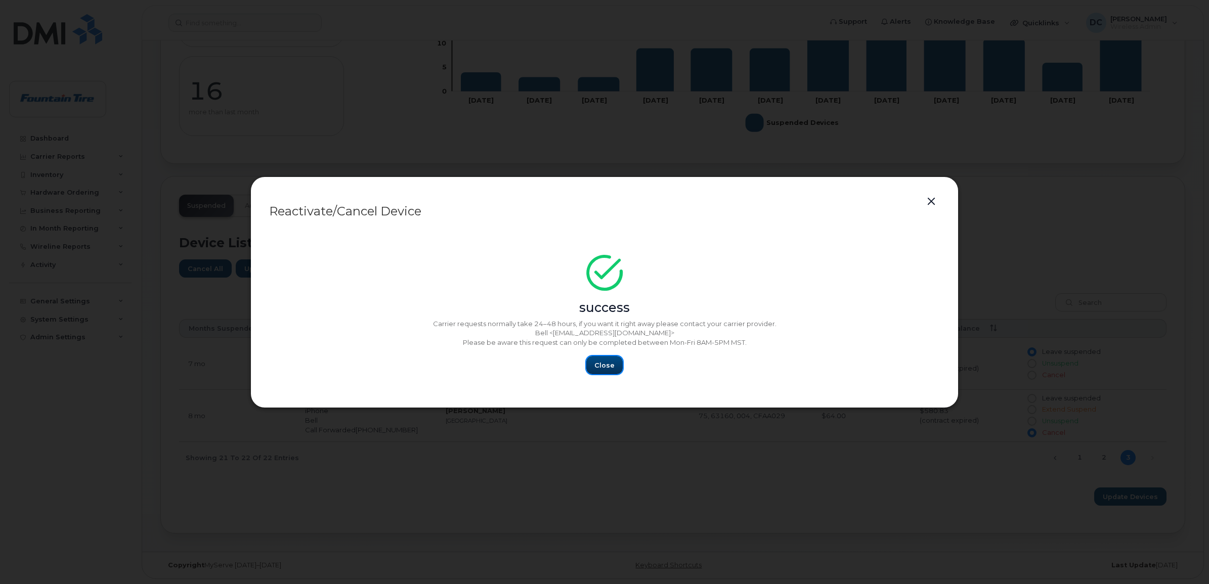
click at [607, 368] on span "Close" at bounding box center [604, 366] width 20 height 10
click at [603, 364] on span "Close" at bounding box center [604, 366] width 20 height 10
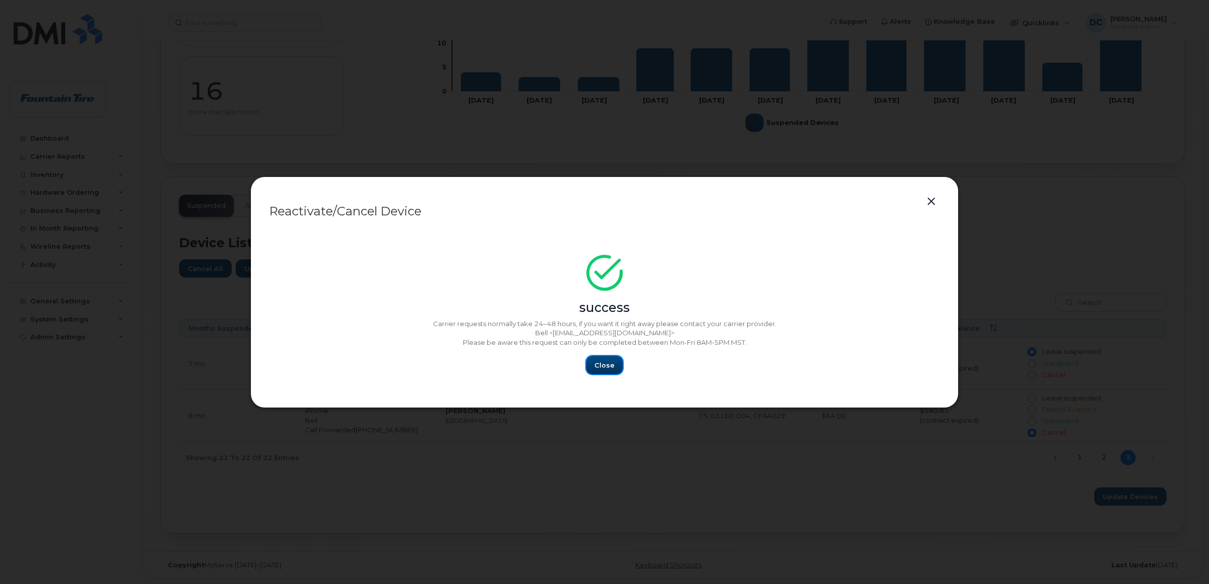
click at [603, 364] on span "Close" at bounding box center [604, 366] width 20 height 10
click at [603, 363] on span "Close" at bounding box center [604, 366] width 20 height 10
click at [932, 200] on button "button" at bounding box center [931, 202] width 15 height 14
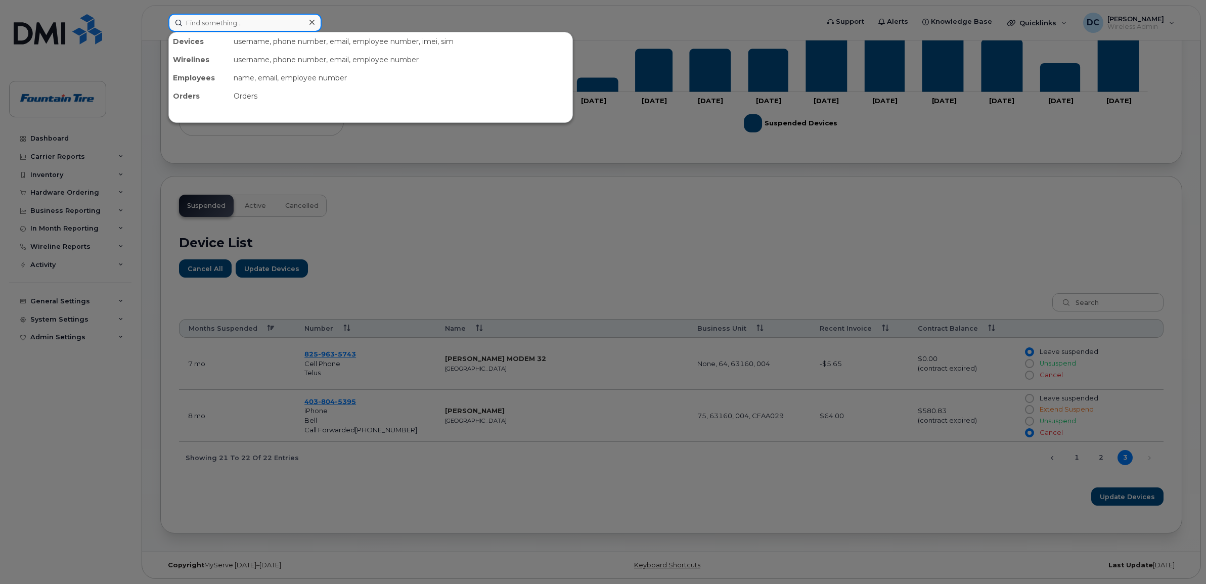
click at [262, 18] on input at bounding box center [244, 23] width 153 height 18
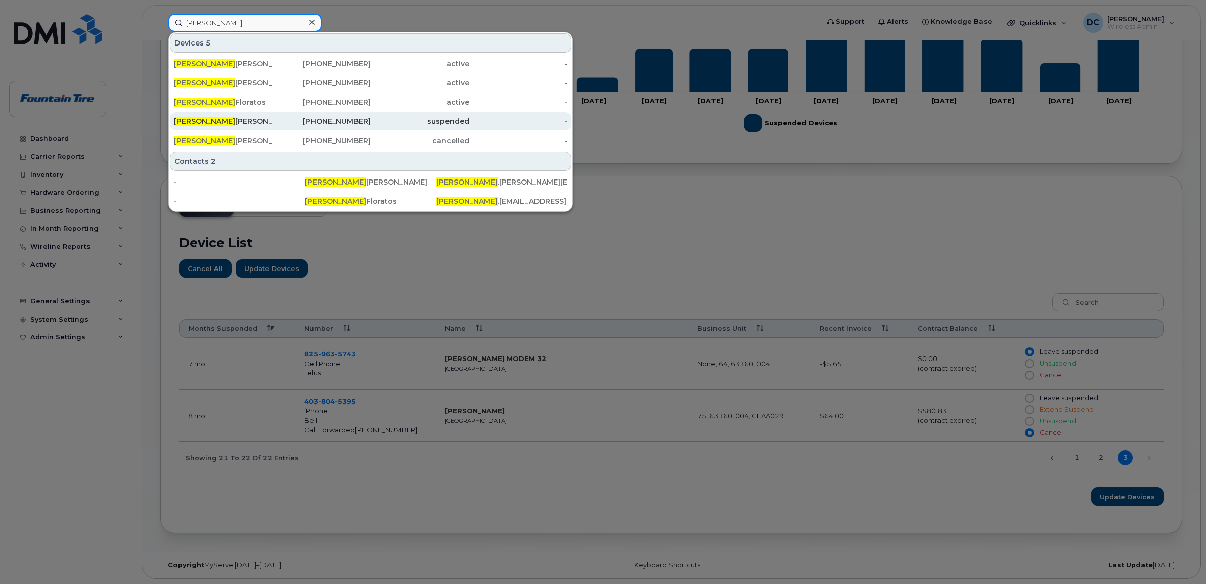
type input "george"
click at [238, 120] on div "George Janousek" at bounding box center [223, 121] width 99 height 10
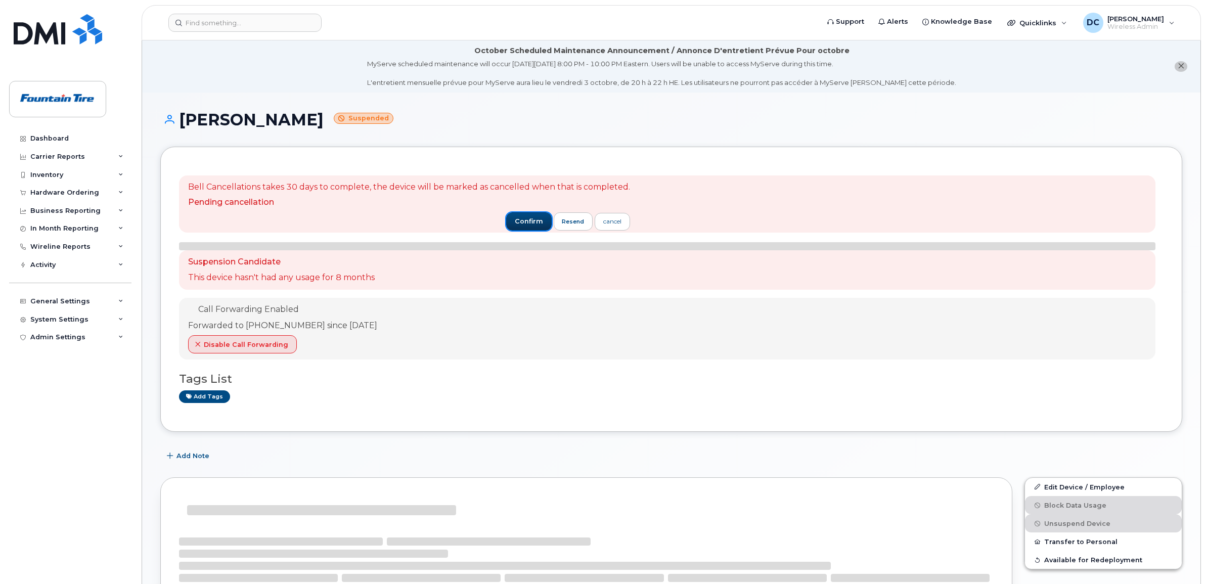
click at [532, 219] on span "confirm" at bounding box center [529, 221] width 28 height 9
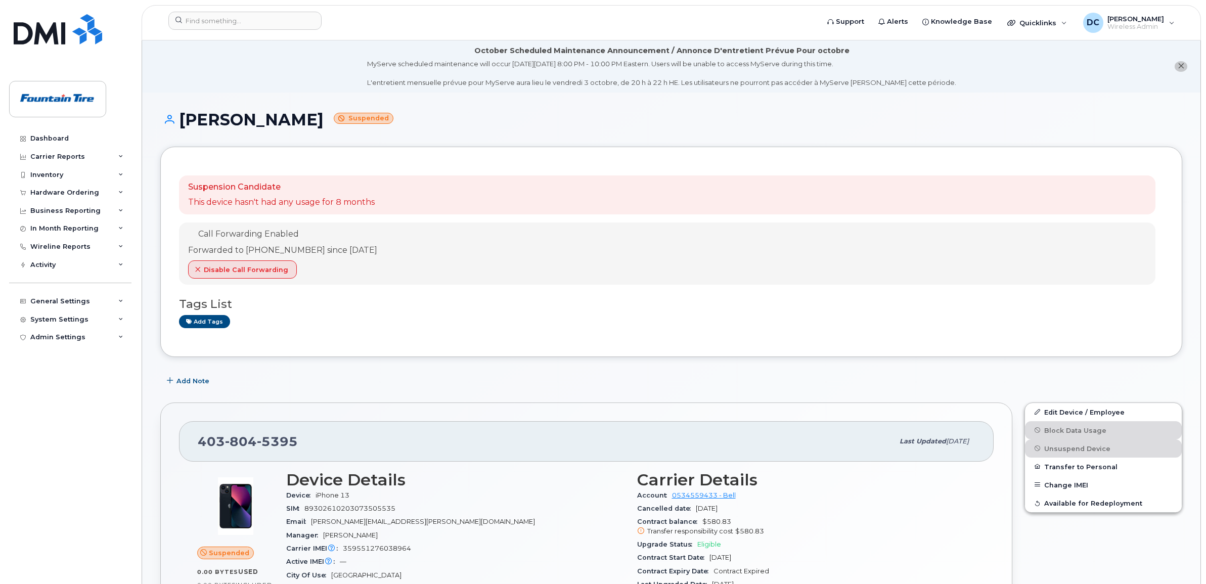
drag, startPoint x: 997, startPoint y: 122, endPoint x: 1046, endPoint y: 82, distance: 63.2
click at [997, 122] on h1 "[PERSON_NAME] Suspended" at bounding box center [671, 120] width 1022 height 18
click at [1147, 15] on span "[PERSON_NAME]" at bounding box center [1136, 19] width 57 height 8
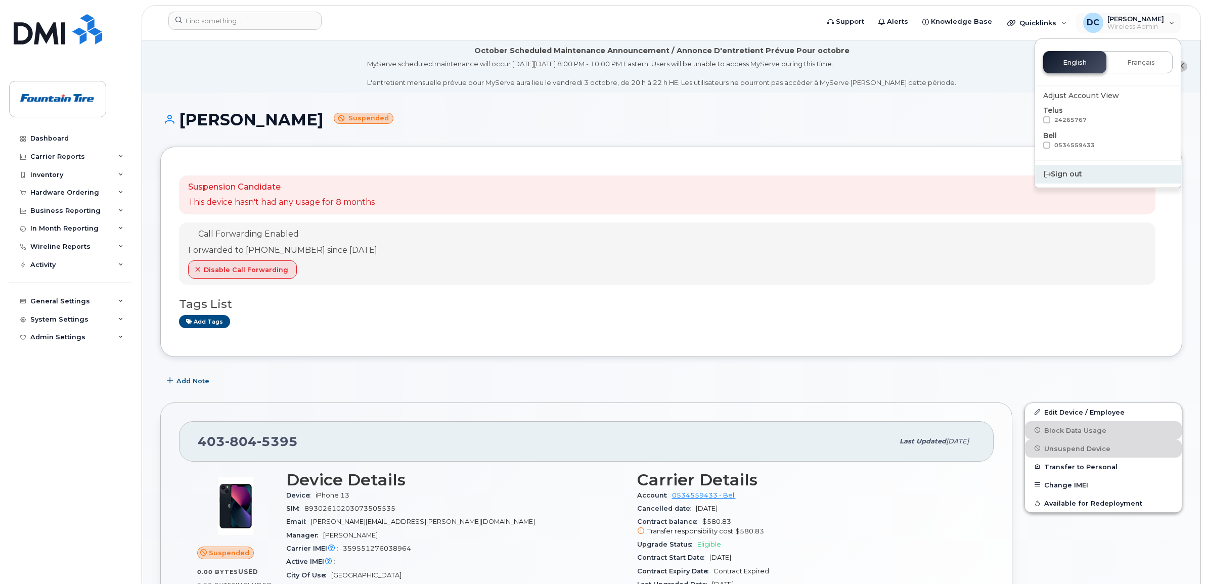
click at [1067, 175] on div "Sign out" at bounding box center [1108, 174] width 146 height 19
